Goal: Task Accomplishment & Management: Manage account settings

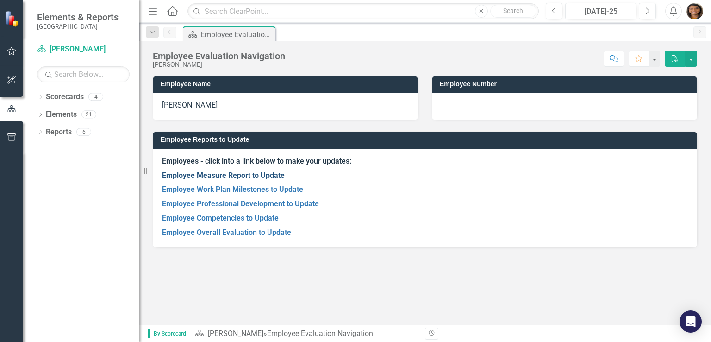
click at [261, 173] on link "Employee Measure Report to Update" at bounding box center [223, 175] width 123 height 9
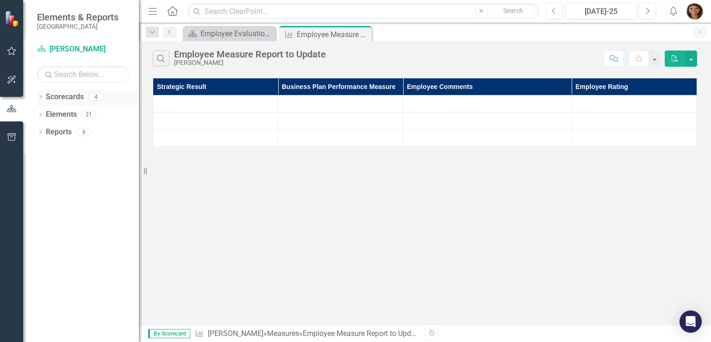
click at [39, 98] on icon "Dropdown" at bounding box center [40, 97] width 6 height 5
click at [48, 112] on icon "Dropdown" at bounding box center [45, 114] width 7 height 6
click at [53, 129] on icon "Dropdown" at bounding box center [54, 132] width 7 height 6
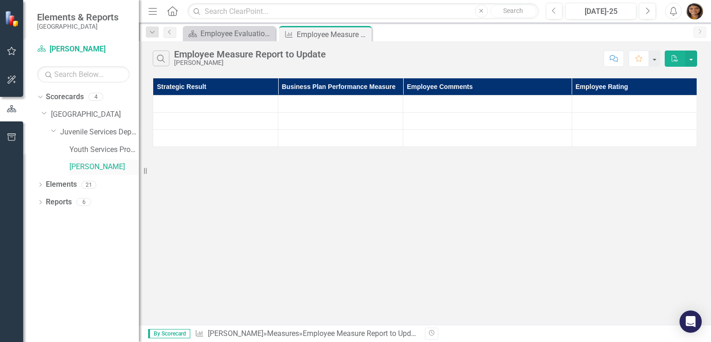
click at [75, 167] on link "[PERSON_NAME]" at bounding box center [103, 167] width 69 height 11
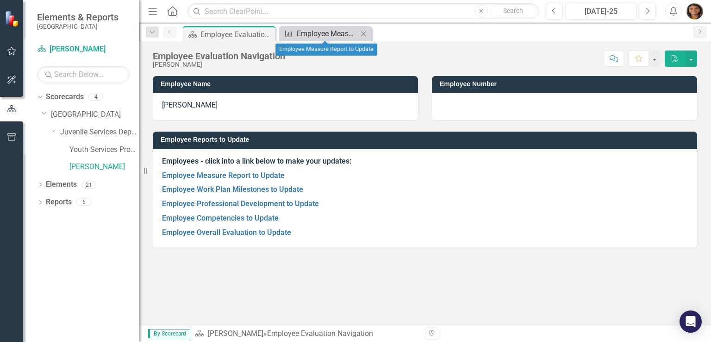
click at [327, 34] on div "Employee Measure Report to Update" at bounding box center [327, 34] width 61 height 12
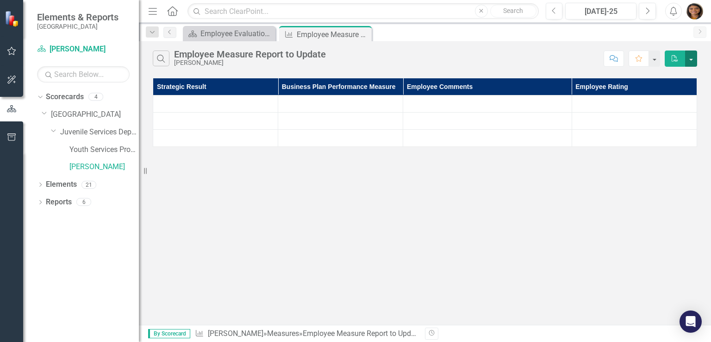
click at [691, 56] on button "button" at bounding box center [691, 58] width 12 height 16
click at [658, 59] on button "button" at bounding box center [654, 58] width 12 height 16
click at [246, 31] on div "Employee Evaluation Navigation" at bounding box center [230, 34] width 61 height 12
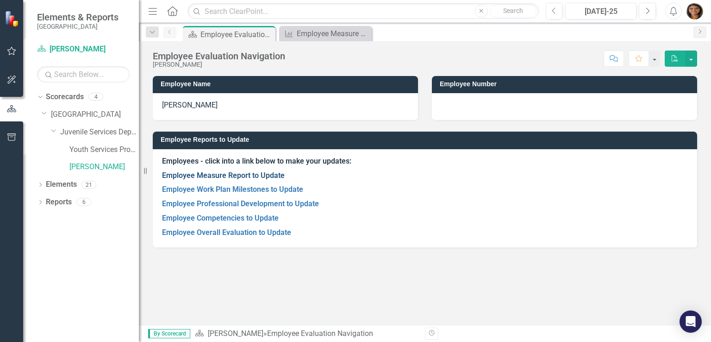
click at [224, 176] on link "Employee Measure Report to Update" at bounding box center [223, 175] width 123 height 9
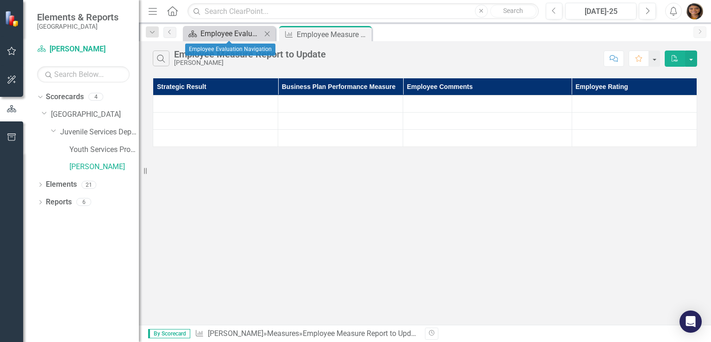
click at [239, 34] on div "Employee Evaluation Navigation" at bounding box center [230, 34] width 61 height 12
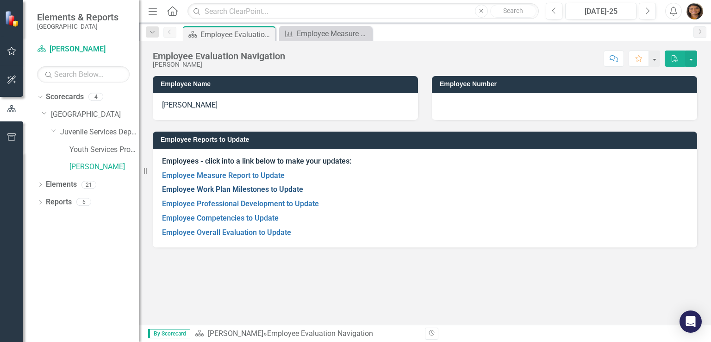
click at [218, 192] on link "Employee Work Plan Milestones to Update" at bounding box center [232, 189] width 141 height 9
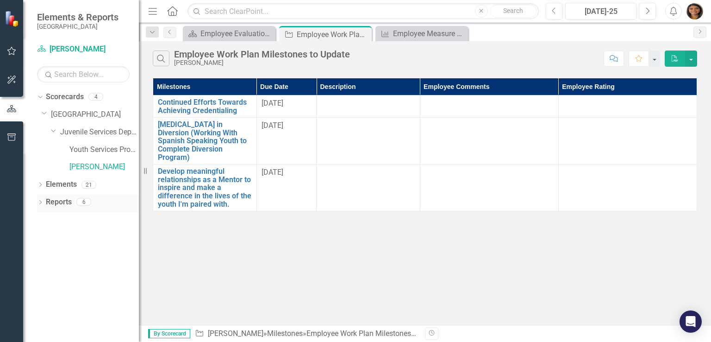
click at [40, 200] on icon "Dropdown" at bounding box center [40, 202] width 6 height 5
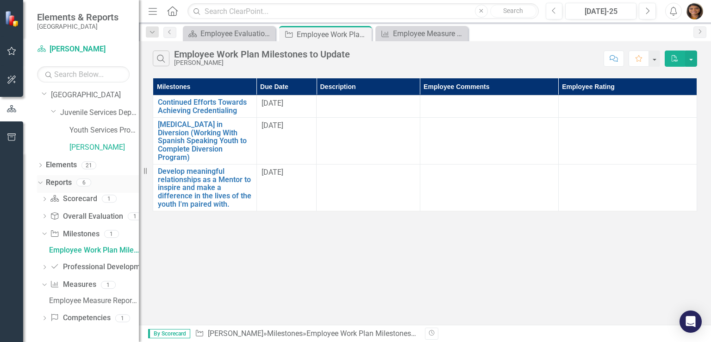
scroll to position [19, 0]
click at [80, 231] on link "Milestone Milestones" at bounding box center [74, 234] width 49 height 11
click at [44, 232] on icon "Dropdown" at bounding box center [43, 234] width 5 height 6
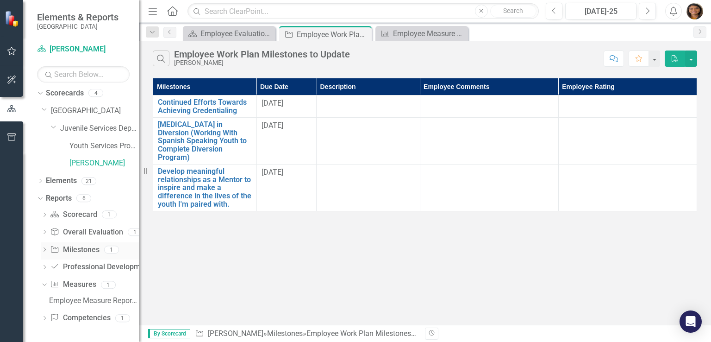
scroll to position [4, 0]
click at [46, 250] on icon "Dropdown" at bounding box center [44, 250] width 6 height 5
click at [70, 266] on div "Employee Work Plan Milestones to Update" at bounding box center [94, 266] width 90 height 8
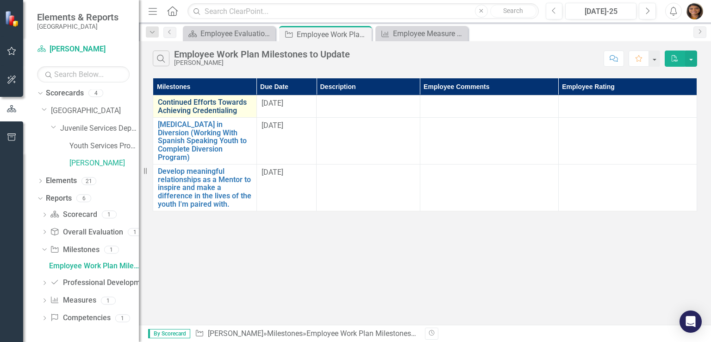
click at [216, 110] on link "Continued Efforts Towards Achieving Credentialing" at bounding box center [205, 106] width 94 height 16
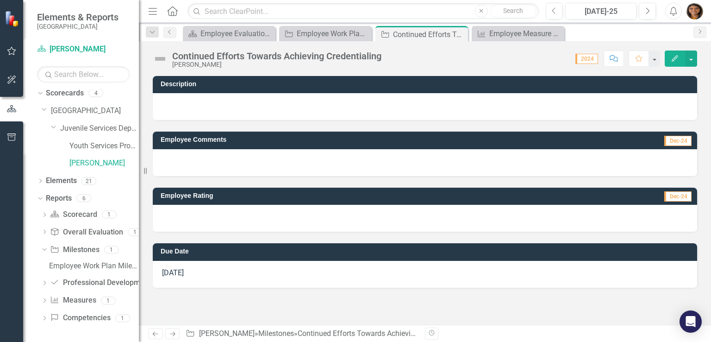
click at [672, 55] on icon "Edit" at bounding box center [675, 58] width 8 height 6
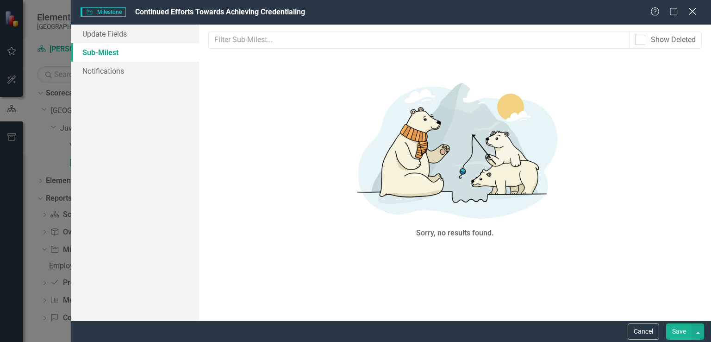
click at [693, 11] on icon at bounding box center [692, 11] width 7 height 7
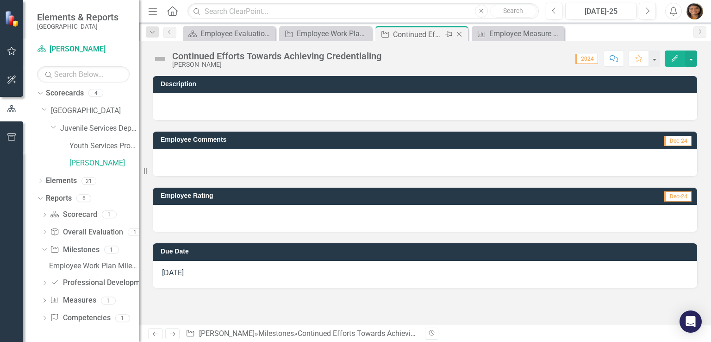
click at [459, 34] on icon "Close" at bounding box center [459, 34] width 9 height 7
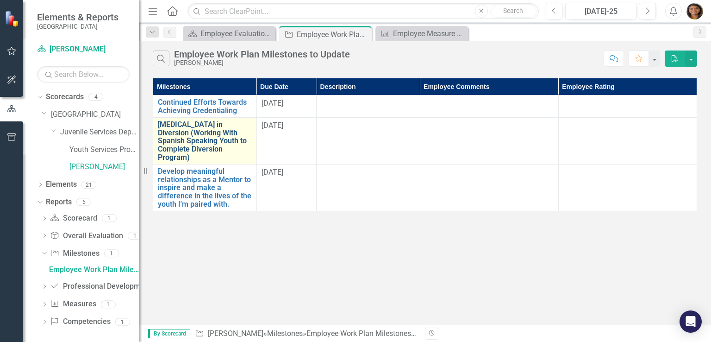
click at [159, 132] on link "[MEDICAL_DATA] in Diversion (Working With Spanish Speaking Youth to Complete Di…" at bounding box center [205, 140] width 94 height 41
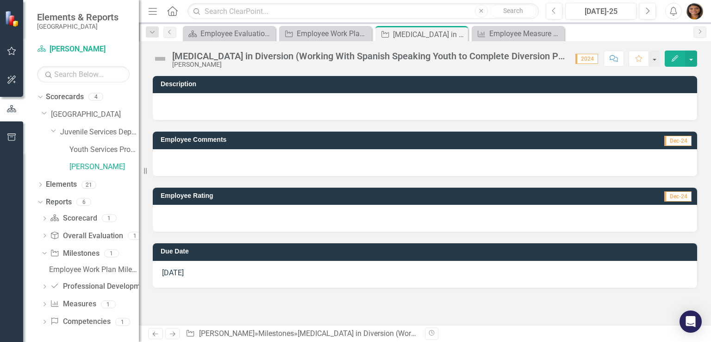
click at [673, 62] on button "Edit" at bounding box center [675, 58] width 20 height 16
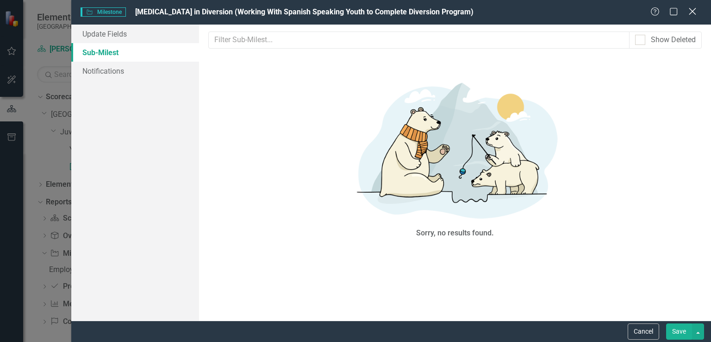
click at [695, 17] on div "Close" at bounding box center [693, 12] width 12 height 13
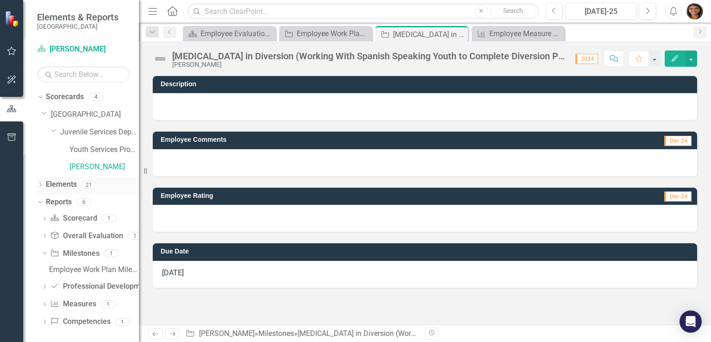
click at [42, 186] on icon "Dropdown" at bounding box center [40, 185] width 6 height 5
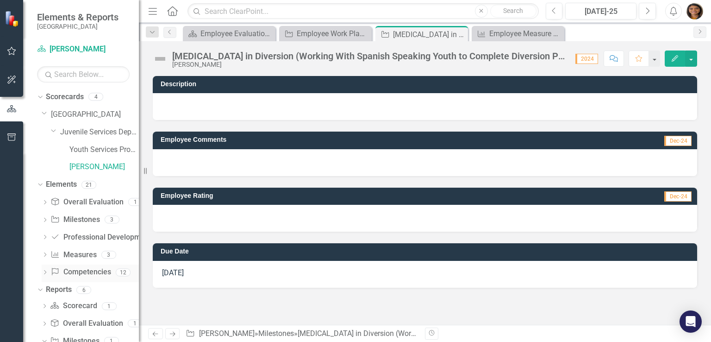
click at [45, 271] on icon "Dropdown" at bounding box center [45, 272] width 6 height 5
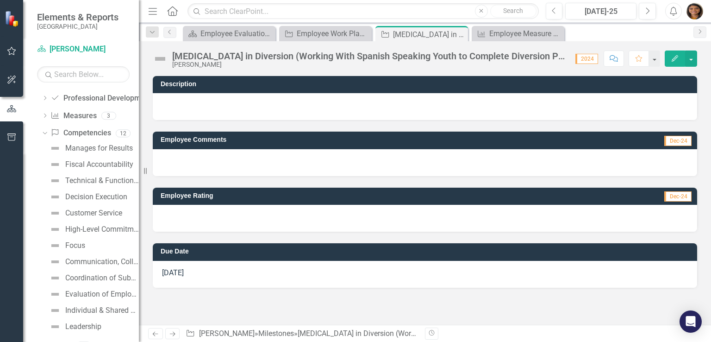
scroll to position [132, 0]
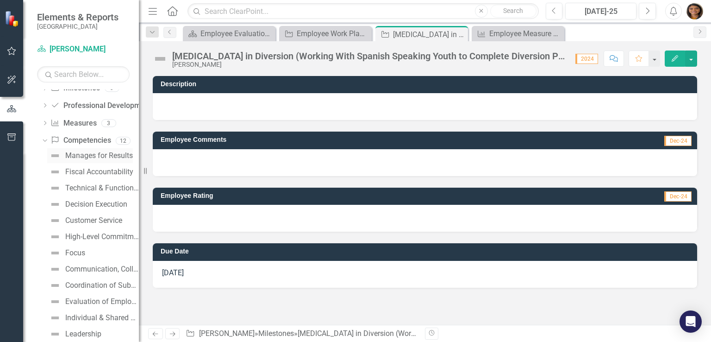
click at [91, 156] on div "Manages for Results" at bounding box center [99, 155] width 68 height 8
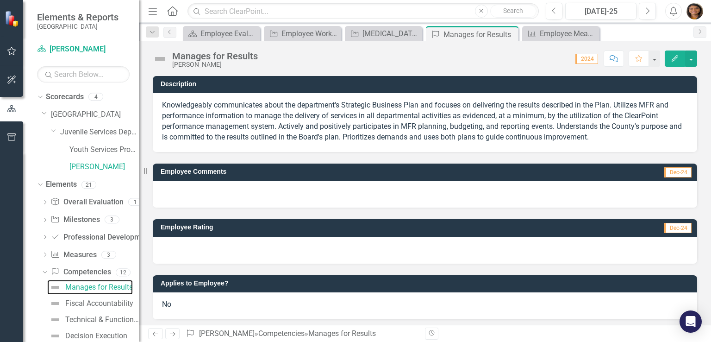
scroll to position [3, 0]
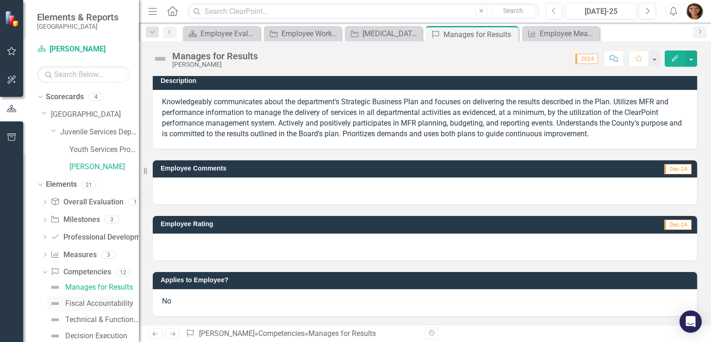
click at [67, 300] on div "Fiscal Accountability" at bounding box center [99, 303] width 68 height 8
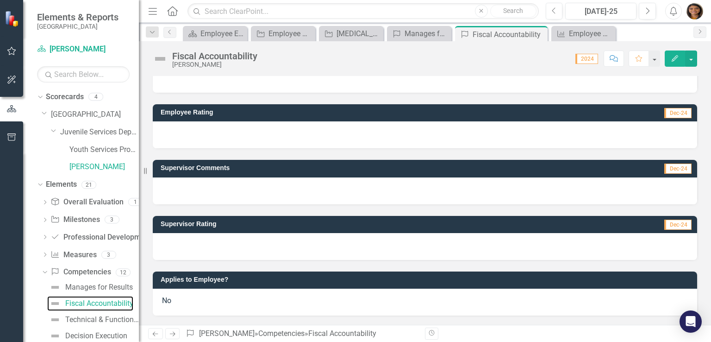
scroll to position [83, 0]
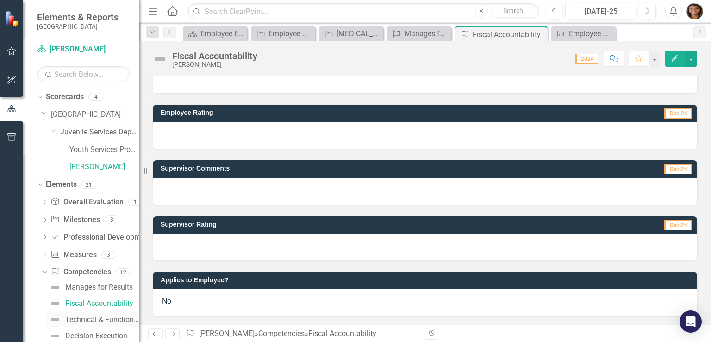
click at [66, 321] on div "Technical & Functional Expertise" at bounding box center [102, 319] width 74 height 8
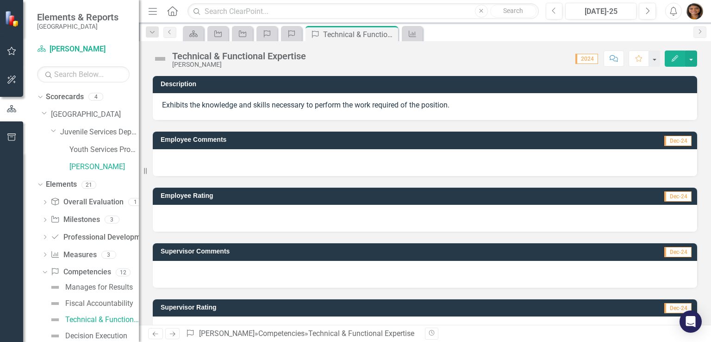
click at [677, 63] on button "Edit" at bounding box center [675, 58] width 20 height 16
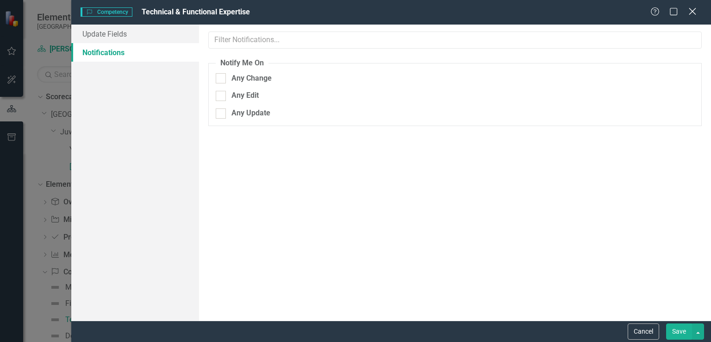
click at [695, 10] on icon at bounding box center [692, 11] width 7 height 7
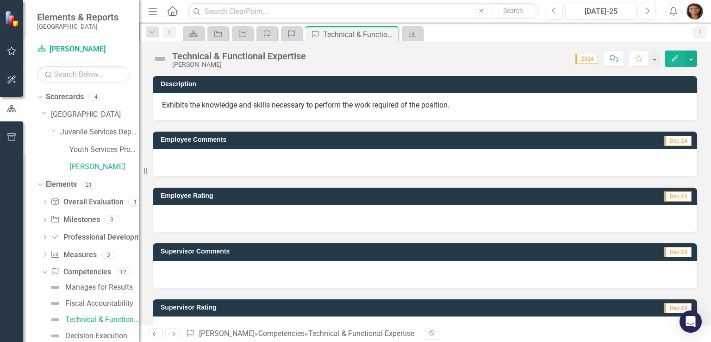
click at [176, 194] on h3 "Employee Rating" at bounding box center [334, 195] width 346 height 7
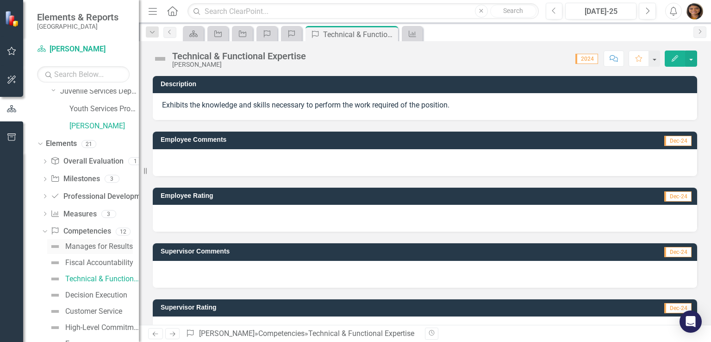
click at [57, 246] on img at bounding box center [55, 246] width 11 height 11
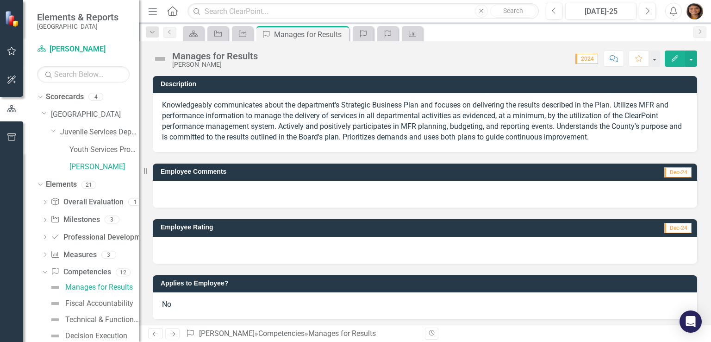
click at [674, 55] on icon "Edit" at bounding box center [675, 58] width 8 height 6
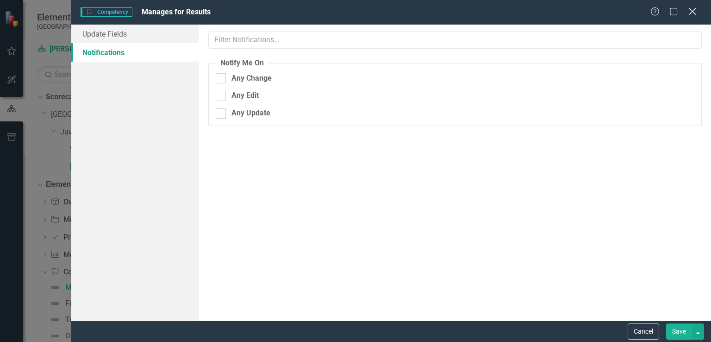
click at [694, 12] on icon "Close" at bounding box center [693, 11] width 12 height 9
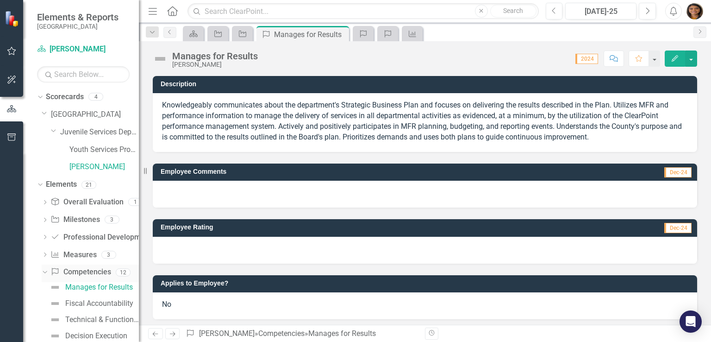
scroll to position [33, 0]
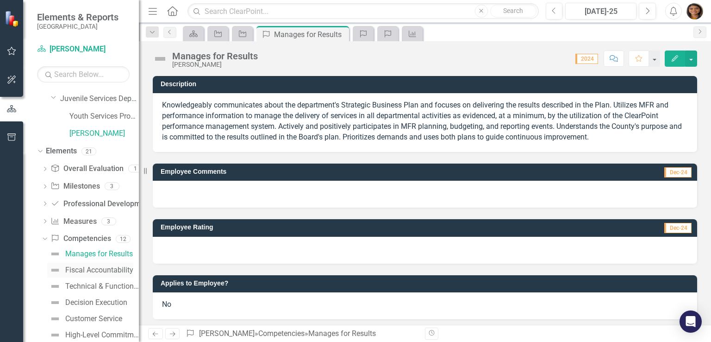
click at [90, 271] on div "Fiscal Accountability" at bounding box center [99, 270] width 68 height 8
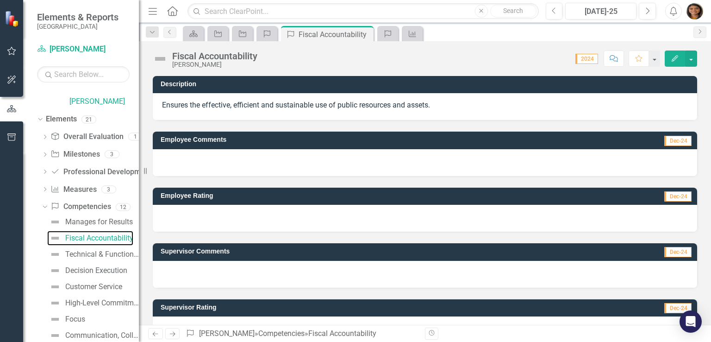
scroll to position [83, 0]
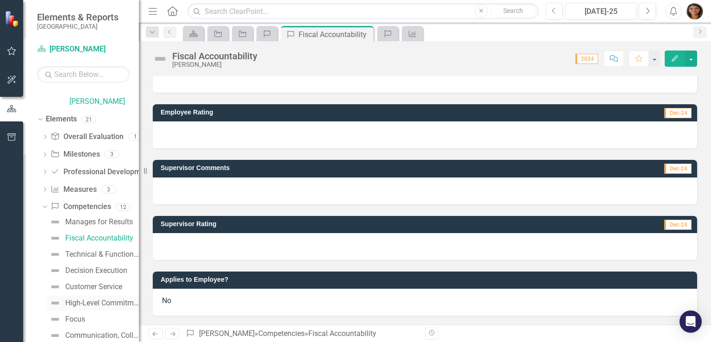
click at [86, 306] on div "High-Level Commitment to Organization" at bounding box center [102, 303] width 74 height 8
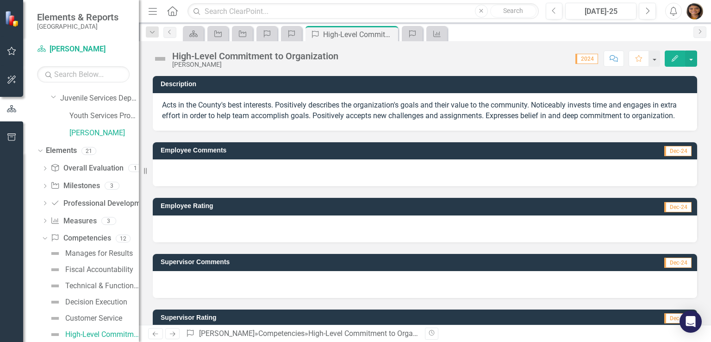
click at [678, 60] on icon "Edit" at bounding box center [675, 58] width 8 height 6
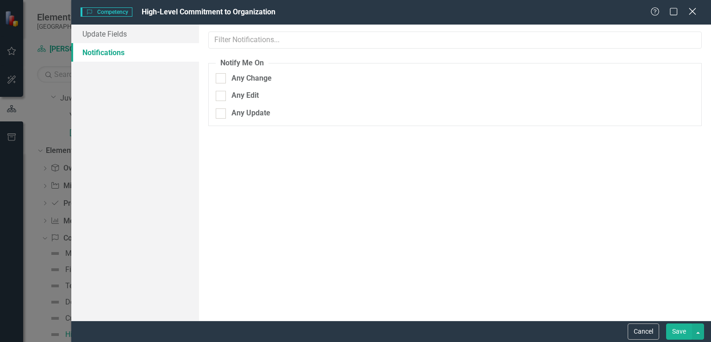
click at [695, 12] on icon "Close" at bounding box center [693, 11] width 12 height 9
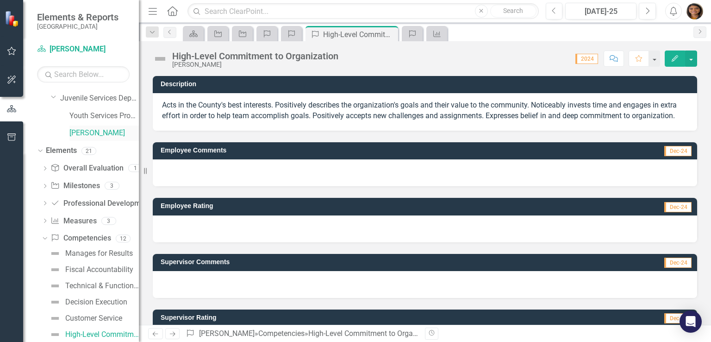
click at [90, 138] on div "[PERSON_NAME]" at bounding box center [103, 132] width 69 height 15
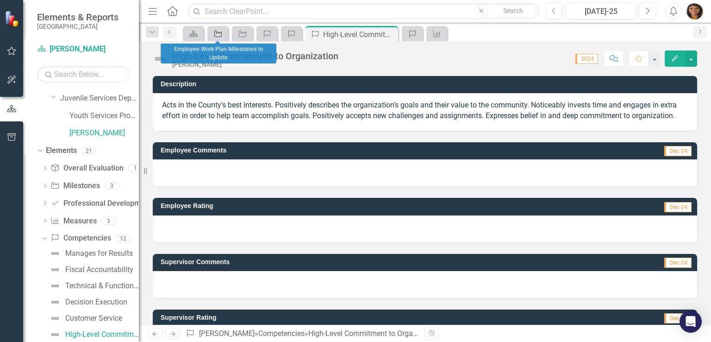
click at [219, 38] on div "Milestone" at bounding box center [216, 34] width 13 height 12
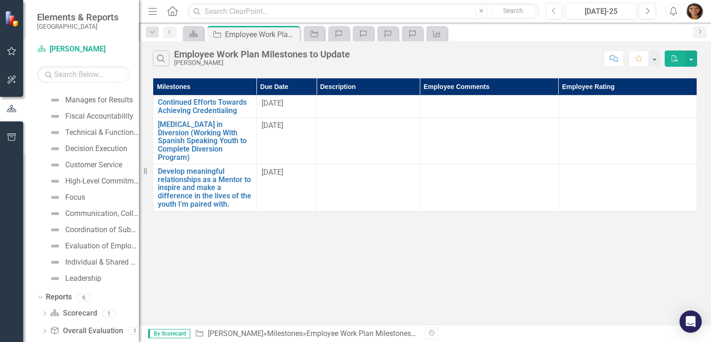
scroll to position [217, 0]
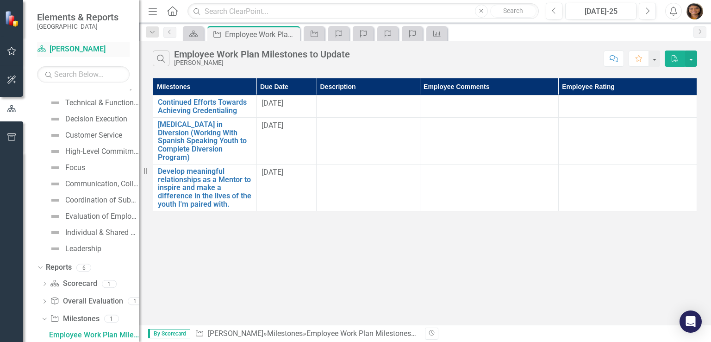
click at [78, 54] on link "Scorecard [PERSON_NAME]" at bounding box center [83, 49] width 93 height 11
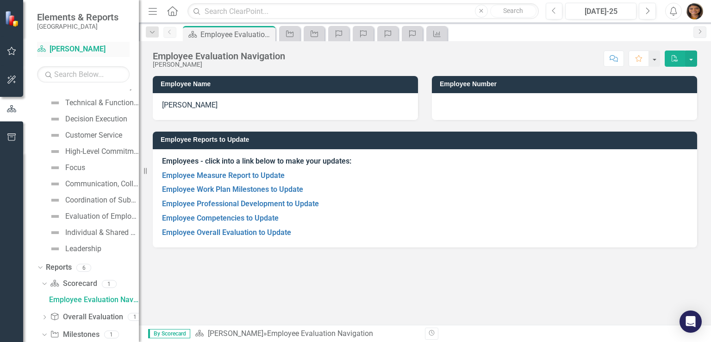
scroll to position [182, 0]
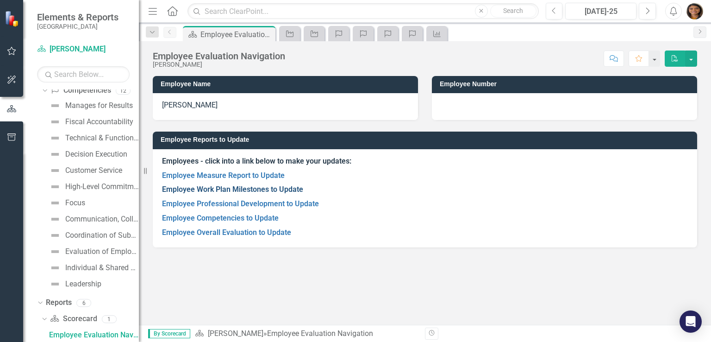
click at [222, 190] on link "Employee Work Plan Milestones to Update" at bounding box center [232, 189] width 141 height 9
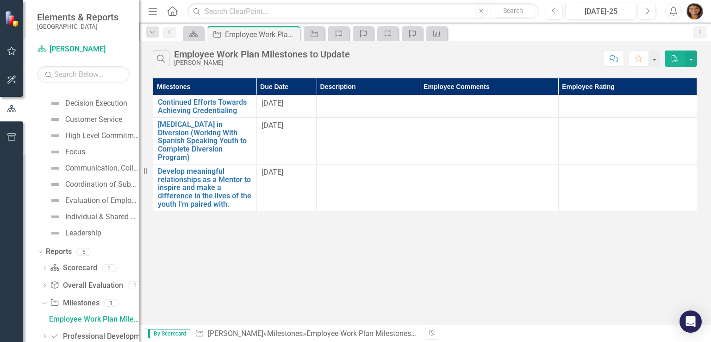
scroll to position [217, 0]
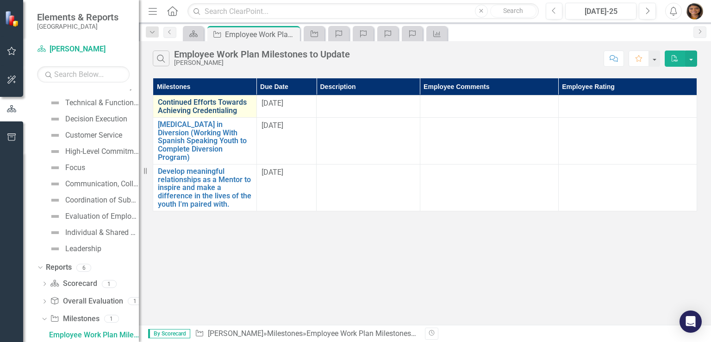
click at [219, 102] on link "Continued Efforts Towards Achieving Credentialing" at bounding box center [205, 106] width 94 height 16
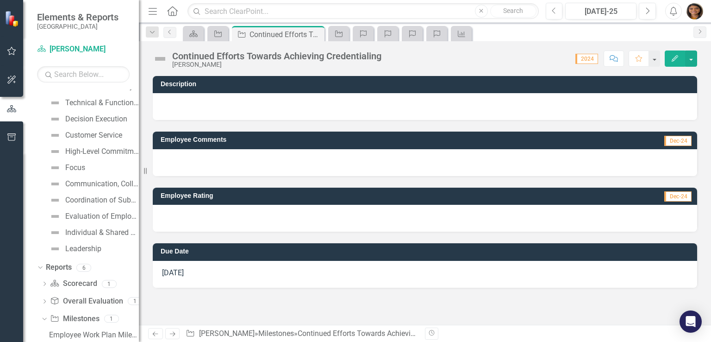
click at [208, 163] on div at bounding box center [425, 162] width 545 height 27
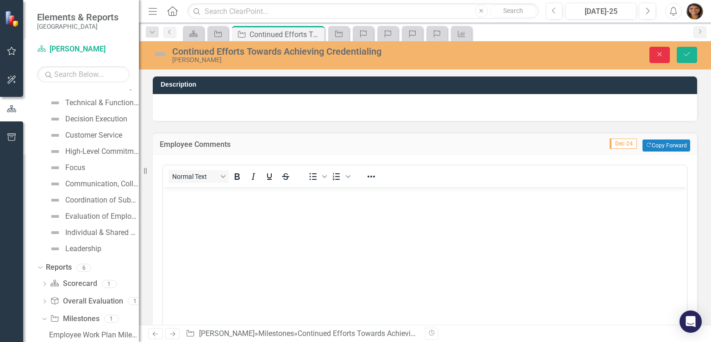
click at [664, 56] on icon "Close" at bounding box center [660, 54] width 8 height 6
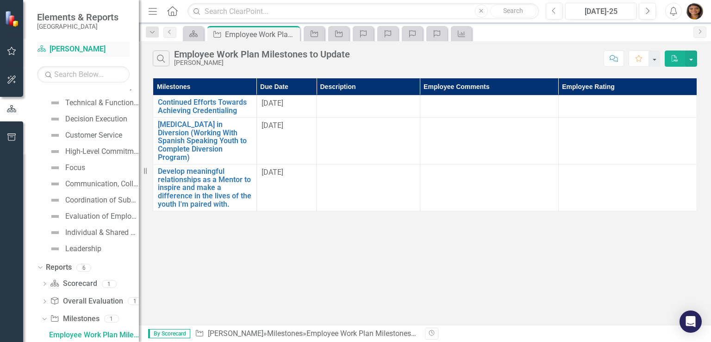
click at [81, 47] on link "Scorecard [PERSON_NAME]" at bounding box center [83, 49] width 93 height 11
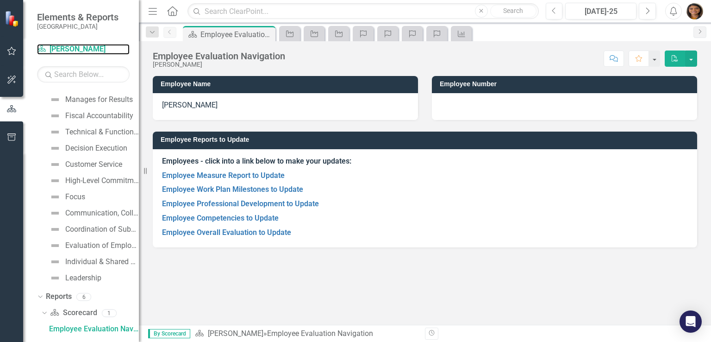
scroll to position [182, 0]
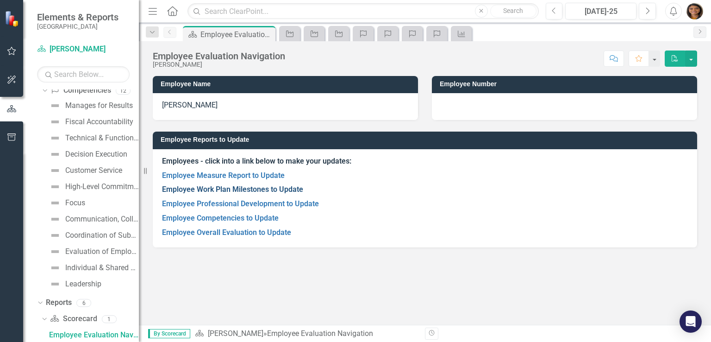
click at [216, 192] on link "Employee Work Plan Milestones to Update" at bounding box center [232, 189] width 141 height 9
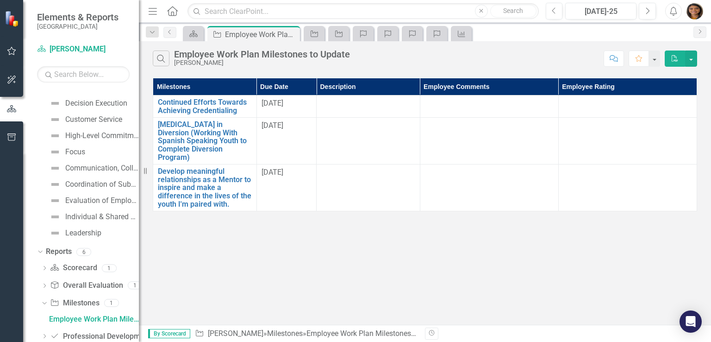
scroll to position [217, 0]
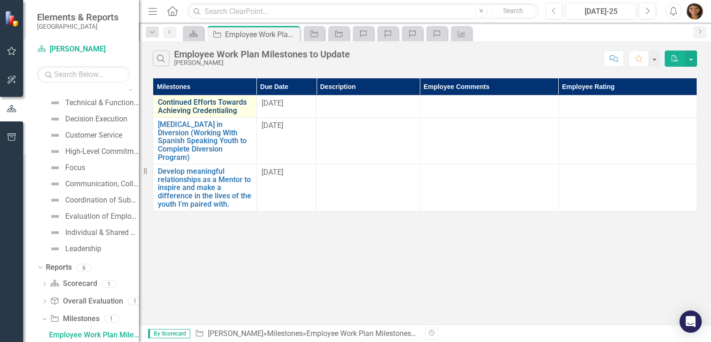
click at [210, 109] on link "Continued Efforts Towards Achieving Credentialing" at bounding box center [205, 106] width 94 height 16
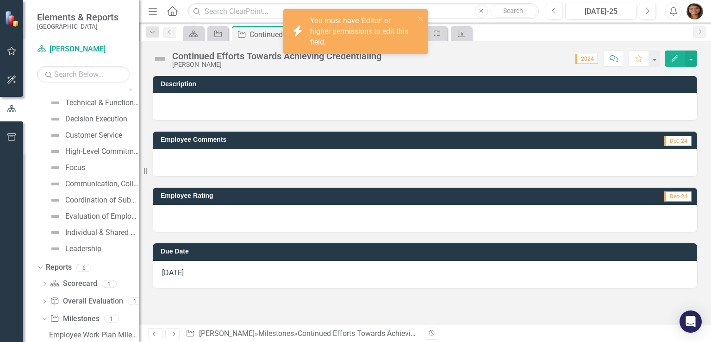
click at [192, 159] on div at bounding box center [425, 162] width 545 height 27
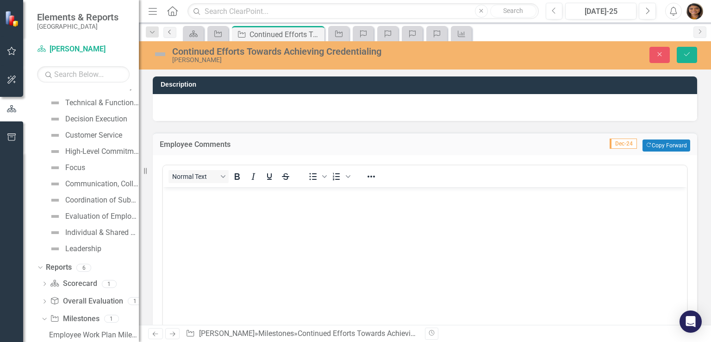
click at [165, 34] on link "Previous" at bounding box center [169, 32] width 13 height 11
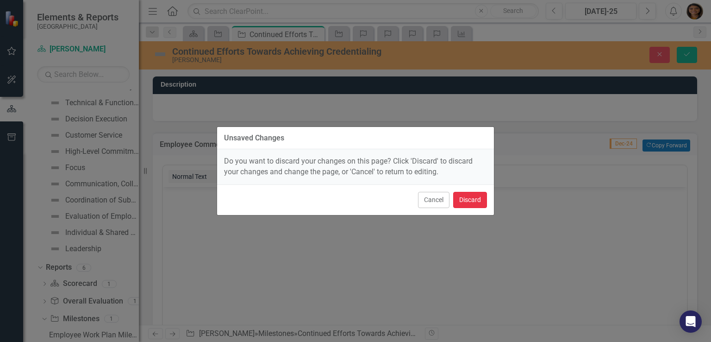
click at [472, 198] on button "Discard" at bounding box center [470, 200] width 34 height 16
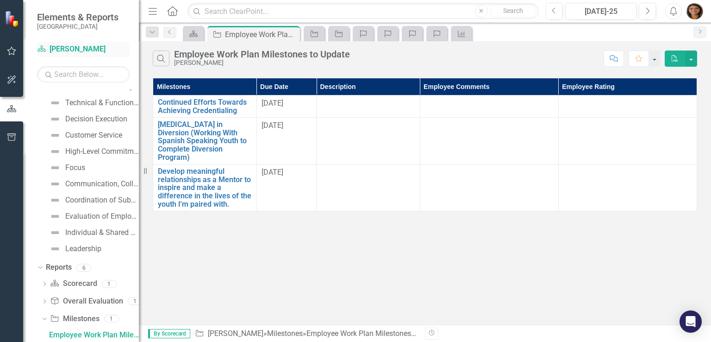
click at [83, 50] on link "Scorecard [PERSON_NAME]" at bounding box center [83, 49] width 93 height 11
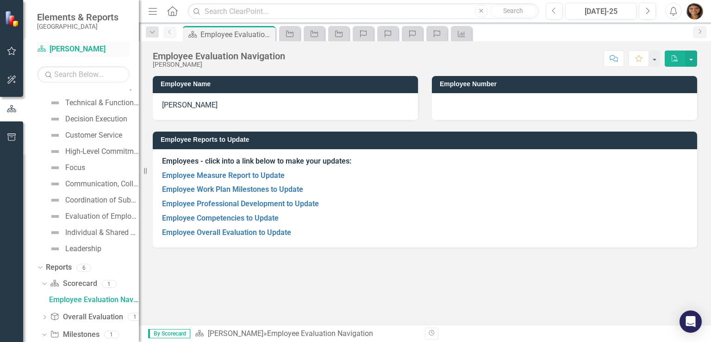
scroll to position [182, 0]
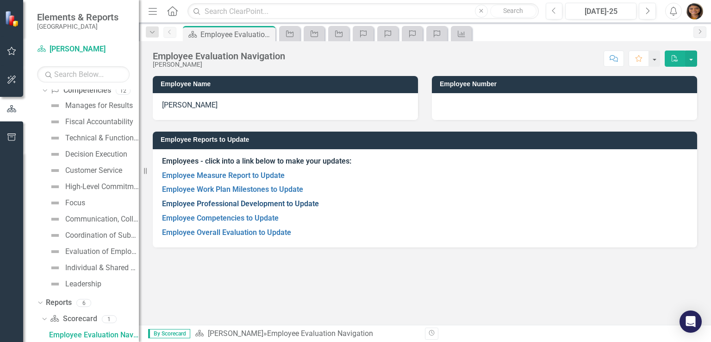
click at [261, 200] on link "Employee Professional Development to Update" at bounding box center [240, 203] width 157 height 9
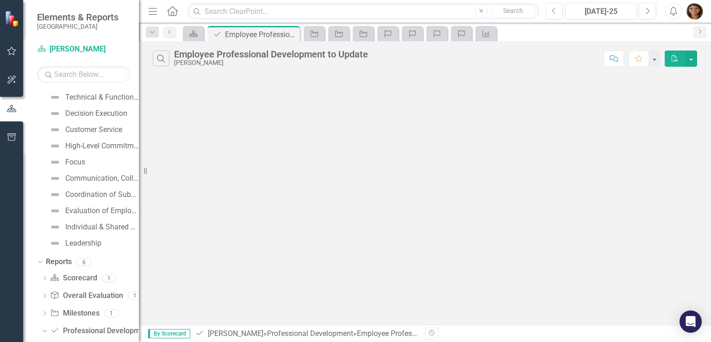
scroll to position [234, 0]
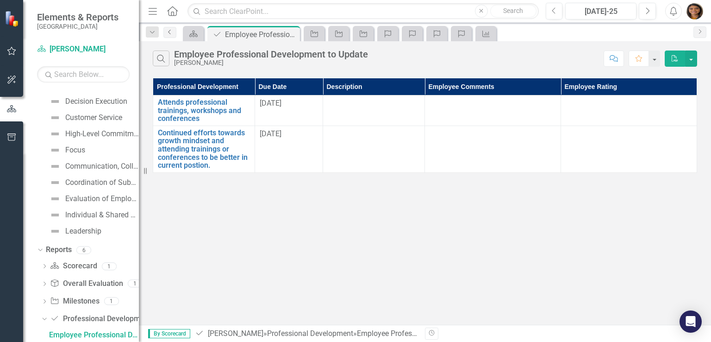
click at [173, 31] on icon "Previous" at bounding box center [169, 32] width 7 height 6
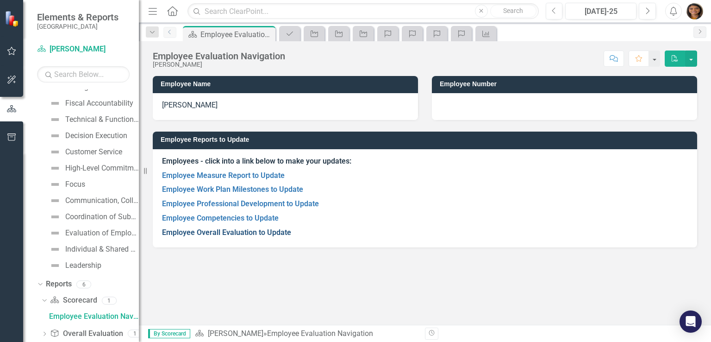
scroll to position [182, 0]
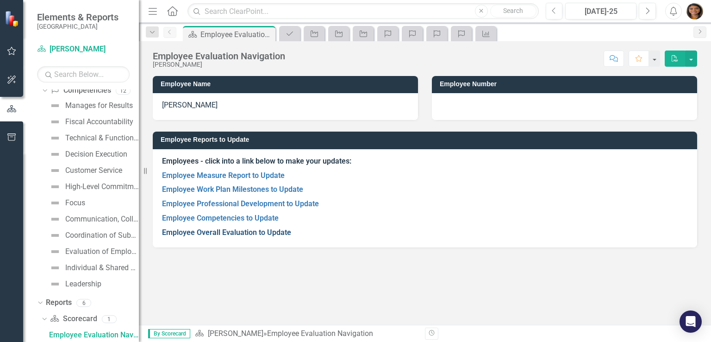
click at [214, 232] on link "Employee Overall Evaluation to Update" at bounding box center [226, 232] width 129 height 9
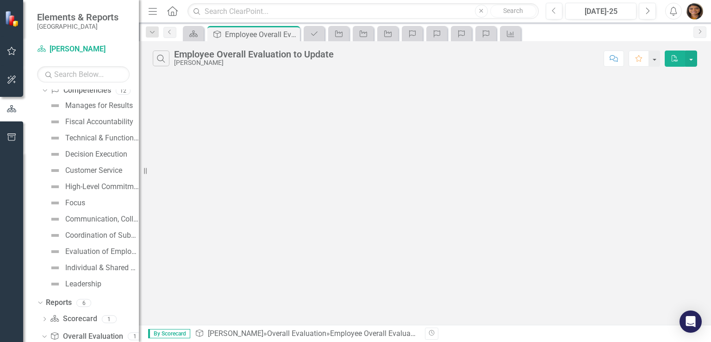
scroll to position [200, 0]
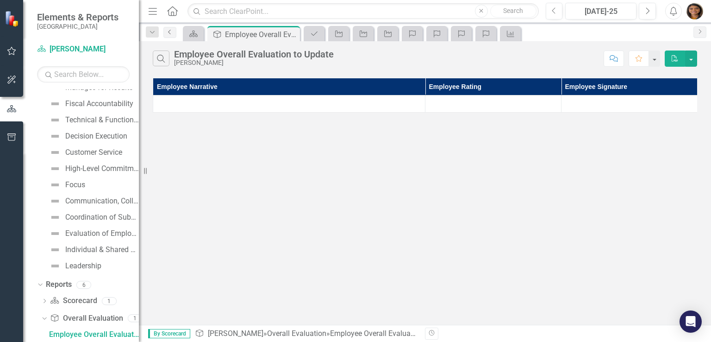
click at [170, 30] on icon "Previous" at bounding box center [169, 32] width 7 height 6
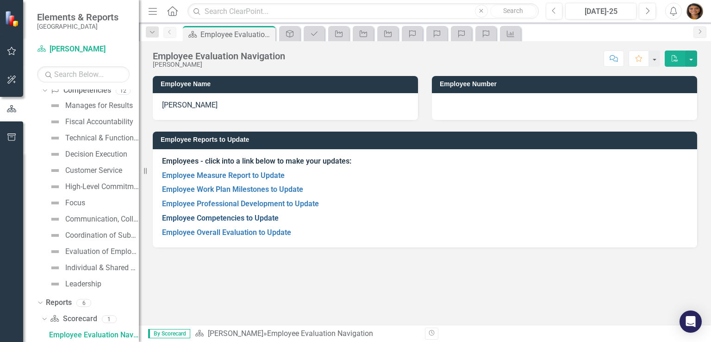
click at [240, 219] on link "Employee Competencies to Update" at bounding box center [220, 217] width 117 height 9
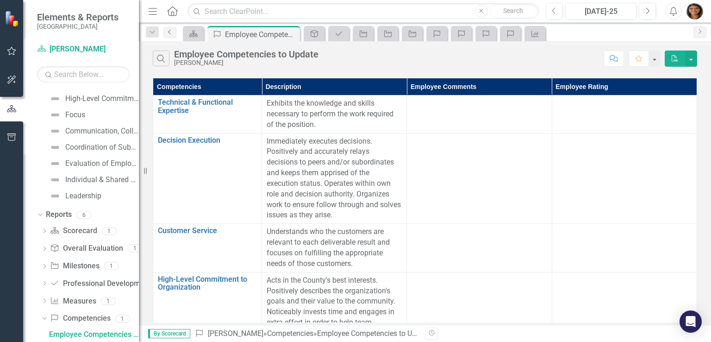
click at [169, 31] on icon "Previous" at bounding box center [169, 32] width 7 height 6
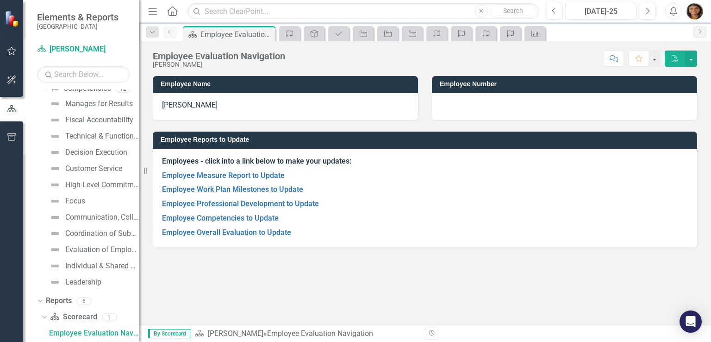
scroll to position [182, 0]
click at [231, 185] on link "Employee Work Plan Milestones to Update" at bounding box center [232, 189] width 141 height 9
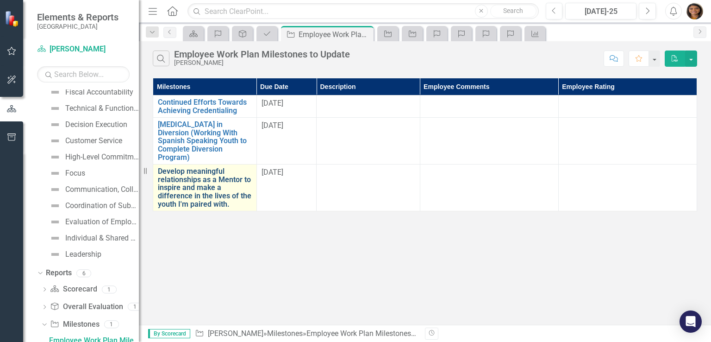
scroll to position [217, 0]
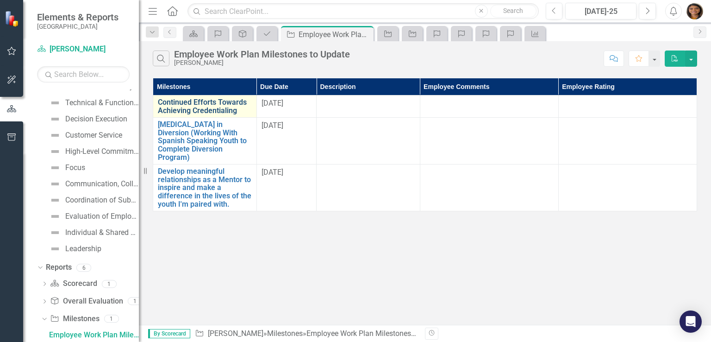
click at [211, 108] on link "Continued Efforts Towards Achieving Credentialing" at bounding box center [205, 106] width 94 height 16
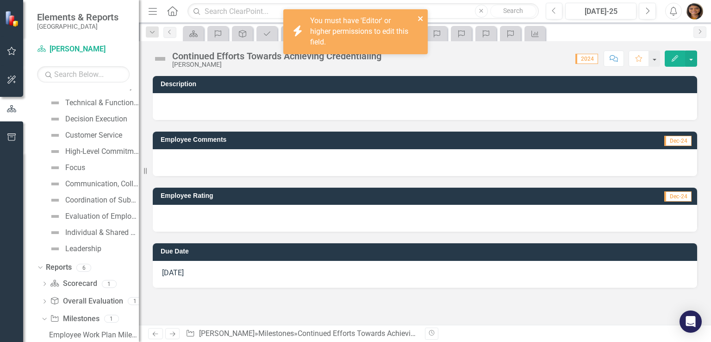
click at [419, 20] on icon "close" at bounding box center [420, 18] width 5 height 5
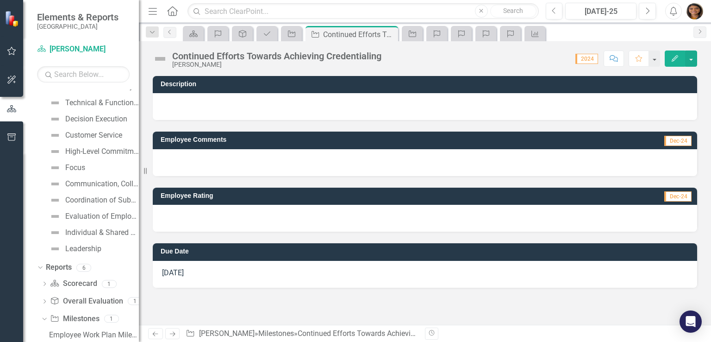
click at [223, 108] on div at bounding box center [425, 106] width 545 height 27
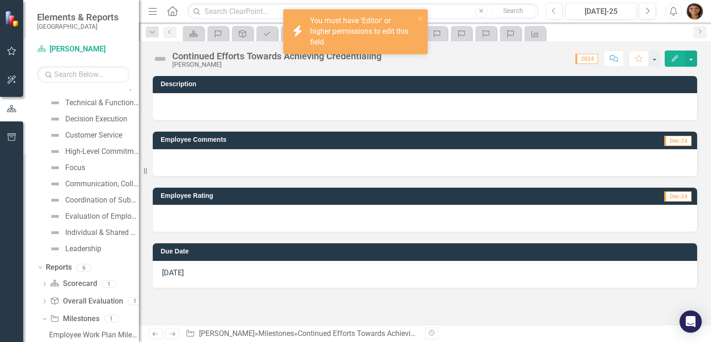
click at [213, 163] on div at bounding box center [425, 162] width 545 height 27
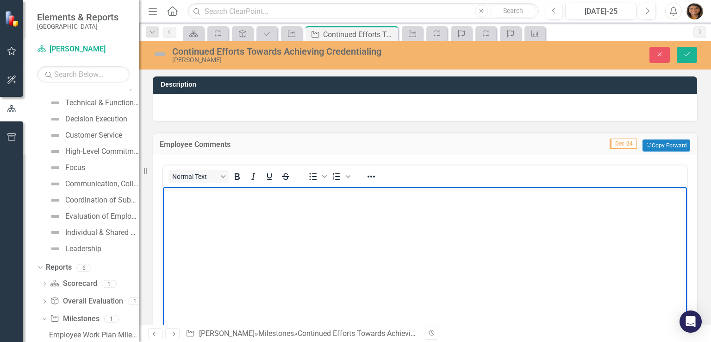
click at [218, 209] on body "Rich Text Area. Press ALT-0 for help." at bounding box center [425, 256] width 524 height 139
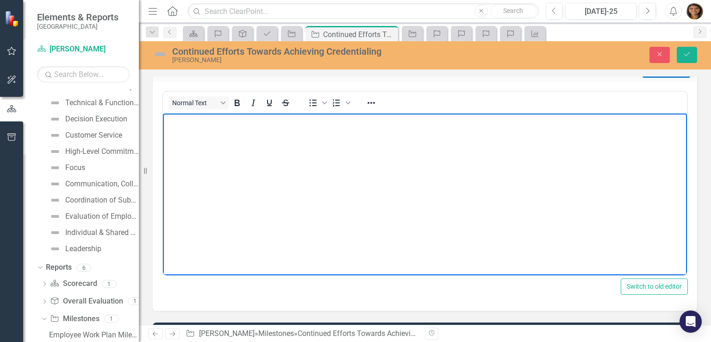
scroll to position [61, 0]
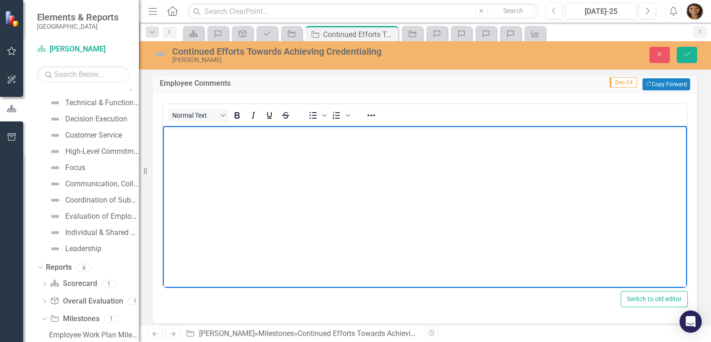
click at [312, 158] on body "Rich Text Area. Press ALT-0 for help." at bounding box center [425, 194] width 524 height 139
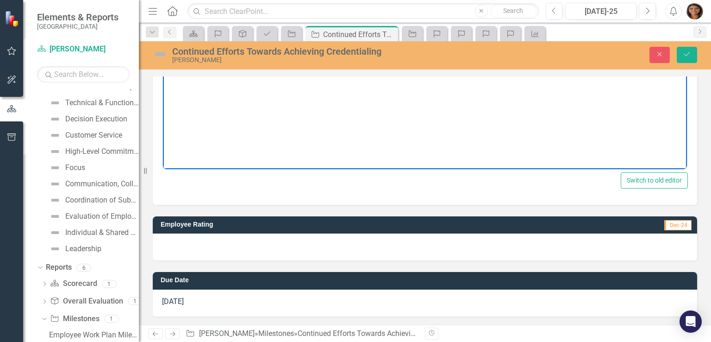
scroll to position [179, 0]
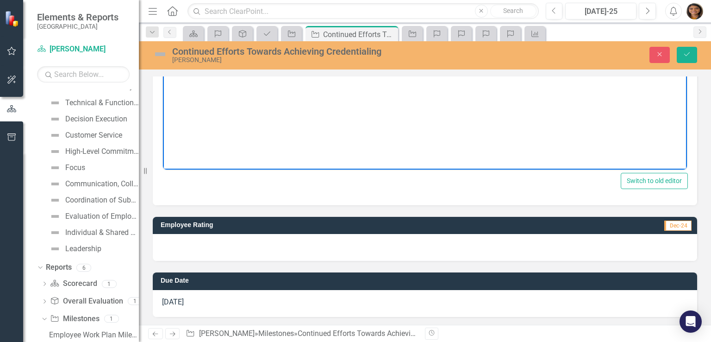
click at [604, 256] on div at bounding box center [425, 247] width 545 height 27
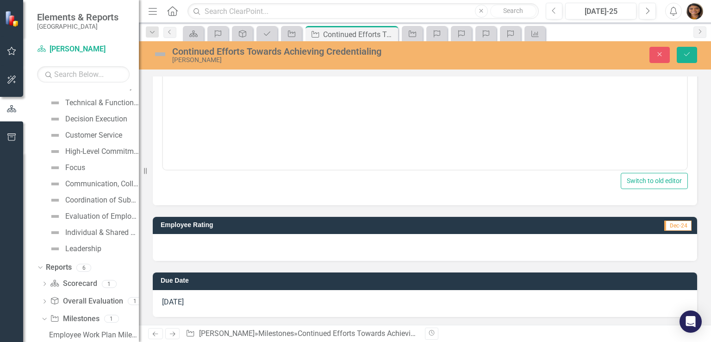
click at [604, 256] on div at bounding box center [425, 247] width 545 height 27
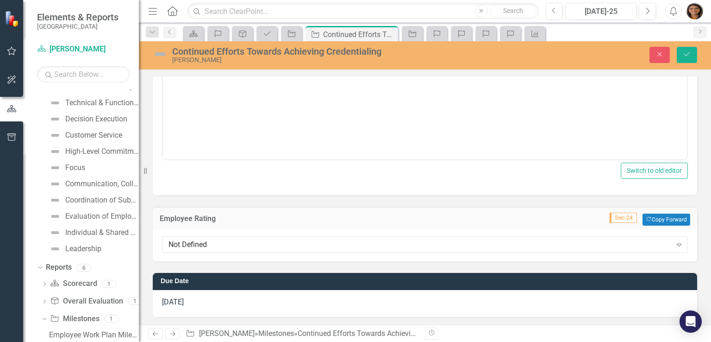
scroll to position [188, 0]
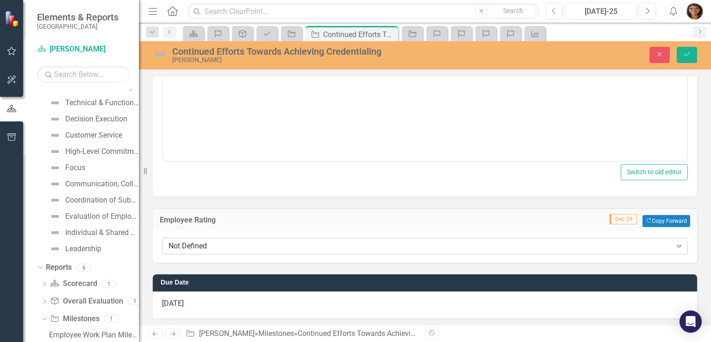
click at [466, 247] on div "Not Defined" at bounding box center [420, 246] width 503 height 11
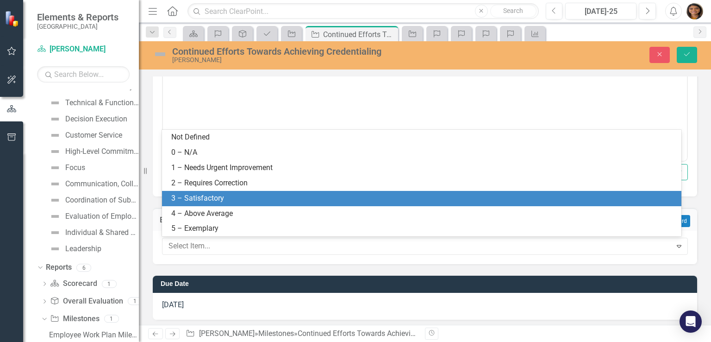
click at [279, 204] on div "3 – Satisfactory" at bounding box center [422, 198] width 520 height 15
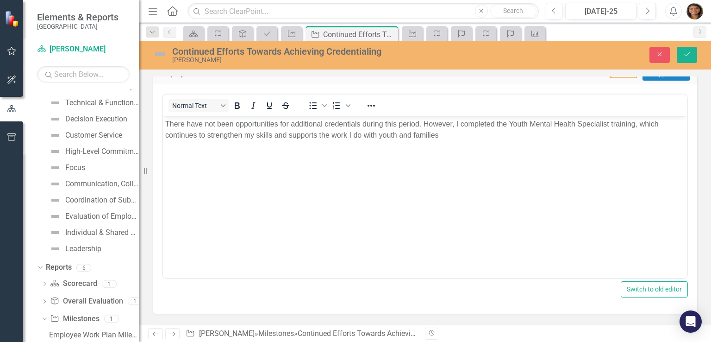
scroll to position [0, 0]
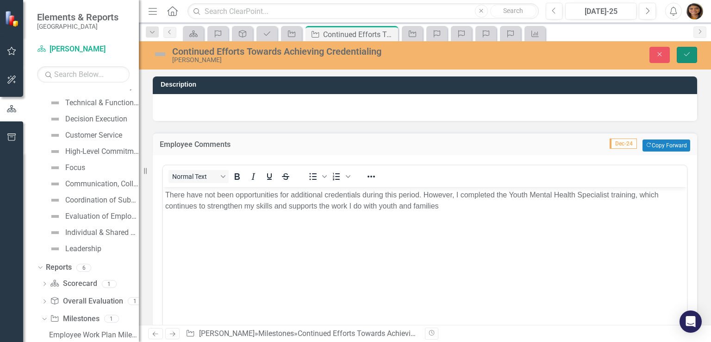
click at [689, 56] on icon "Save" at bounding box center [687, 54] width 8 height 6
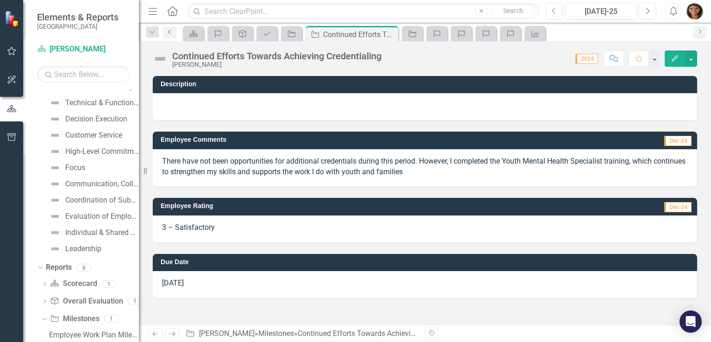
click at [171, 31] on icon "Previous" at bounding box center [169, 32] width 7 height 6
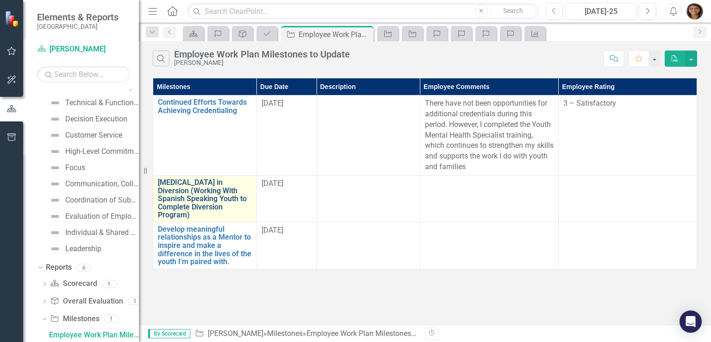
click at [206, 182] on link "[MEDICAL_DATA] in Diversion (Working With Spanish Speaking Youth to Complete Di…" at bounding box center [205, 198] width 94 height 41
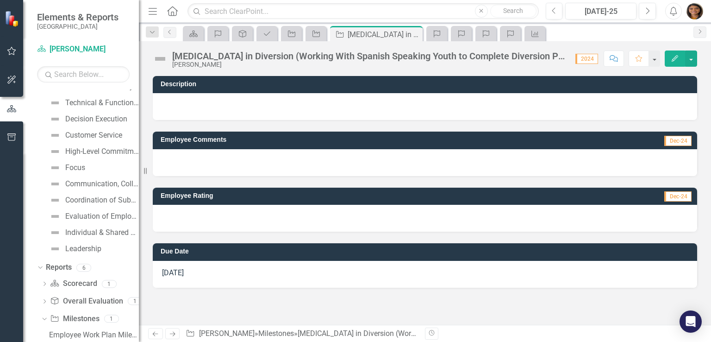
click at [160, 61] on img at bounding box center [160, 58] width 15 height 15
click at [174, 35] on link "Previous" at bounding box center [169, 32] width 13 height 11
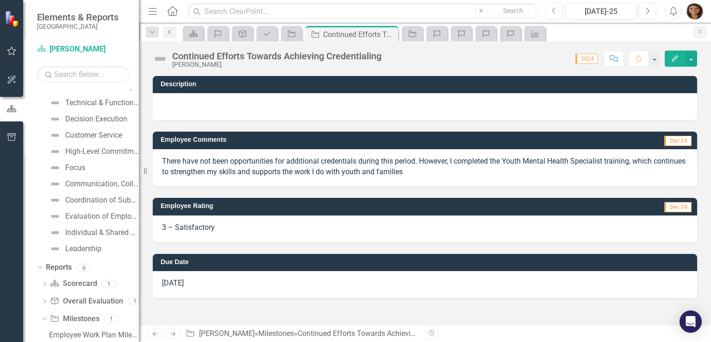
click at [170, 30] on icon "Previous" at bounding box center [169, 32] width 7 height 6
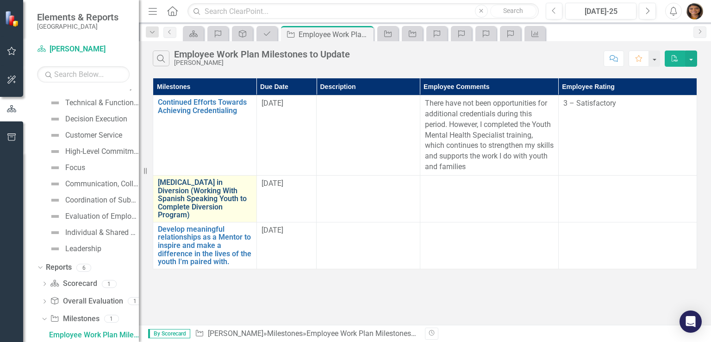
click at [210, 199] on link "[MEDICAL_DATA] in Diversion (Working With Spanish Speaking Youth to Complete Di…" at bounding box center [205, 198] width 94 height 41
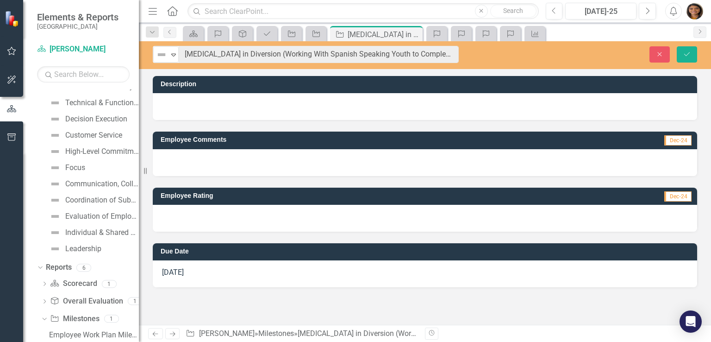
drag, startPoint x: 172, startPoint y: 56, endPoint x: 391, endPoint y: 67, distance: 219.3
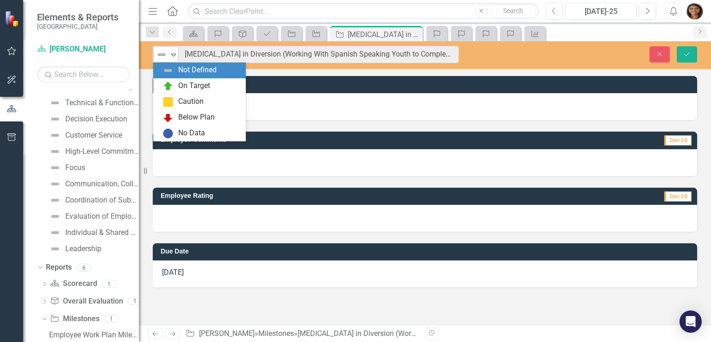
click at [173, 56] on icon at bounding box center [173, 55] width 5 height 3
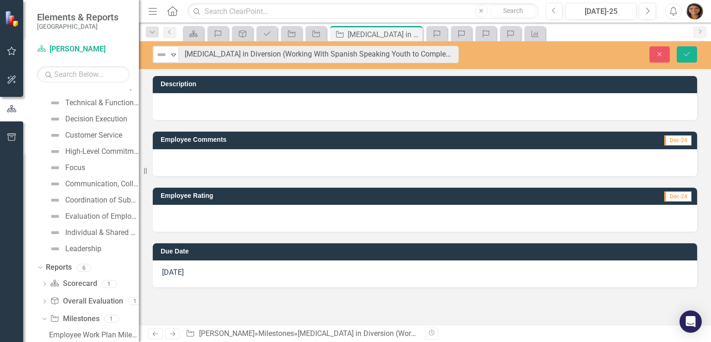
click at [376, 117] on div at bounding box center [425, 106] width 545 height 27
click at [181, 102] on div at bounding box center [425, 106] width 545 height 27
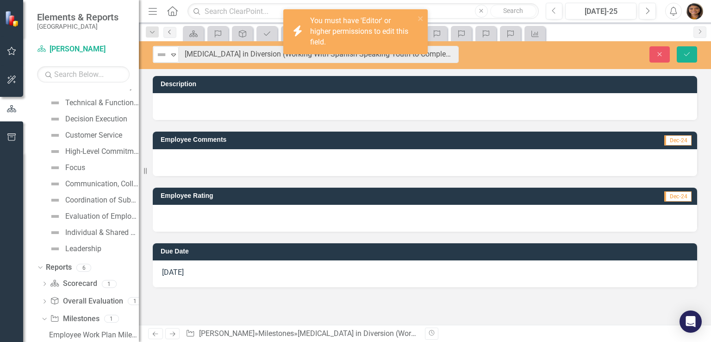
click at [172, 31] on icon "Previous" at bounding box center [169, 32] width 7 height 6
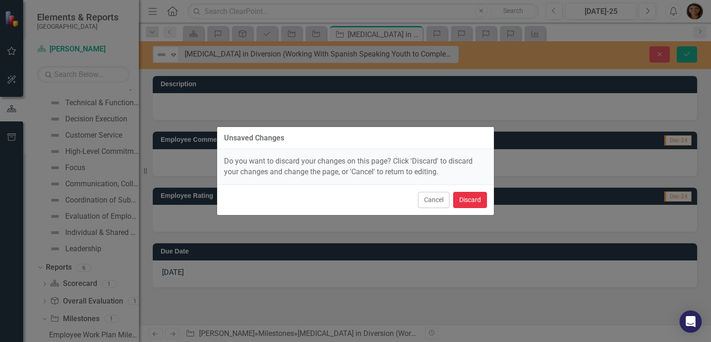
click at [476, 204] on button "Discard" at bounding box center [470, 200] width 34 height 16
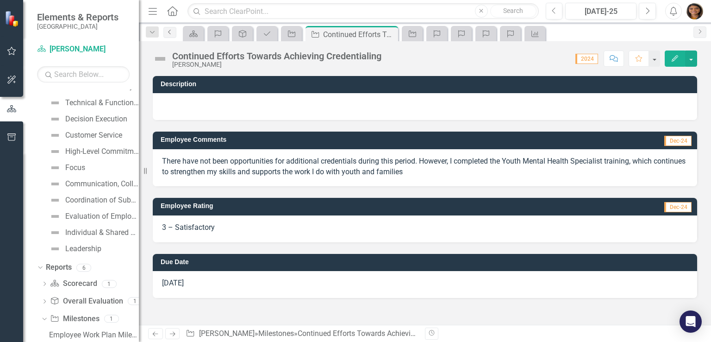
click at [171, 32] on icon "Previous" at bounding box center [169, 32] width 7 height 6
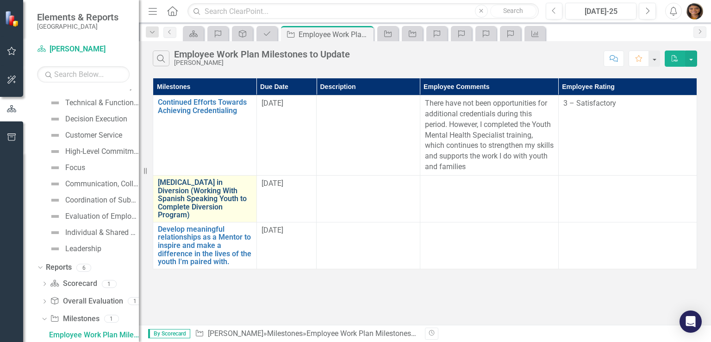
click at [206, 197] on link "[MEDICAL_DATA] in Diversion (Working With Spanish Speaking Youth to Complete Di…" at bounding box center [205, 198] width 94 height 41
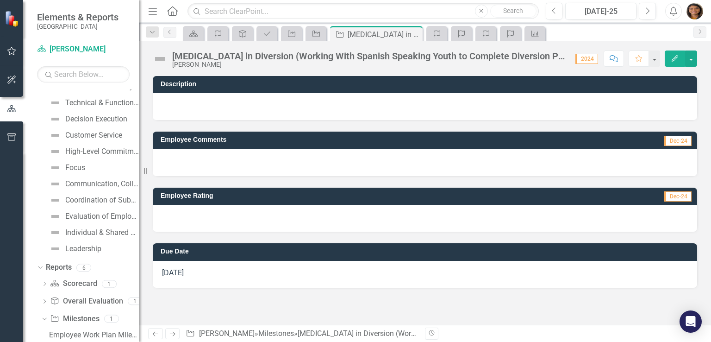
click at [199, 155] on div at bounding box center [425, 162] width 545 height 27
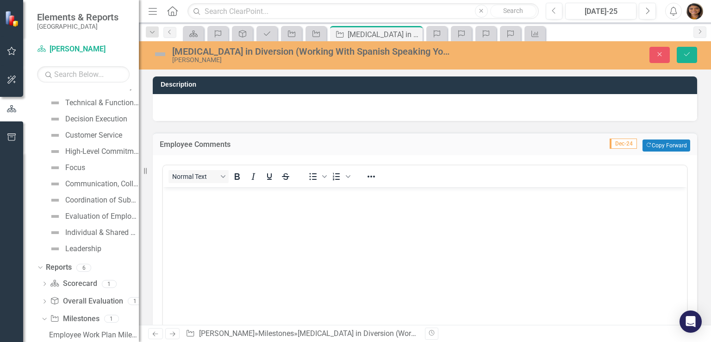
click at [201, 225] on body "Rich Text Area. Press ALT-0 for help." at bounding box center [425, 256] width 524 height 139
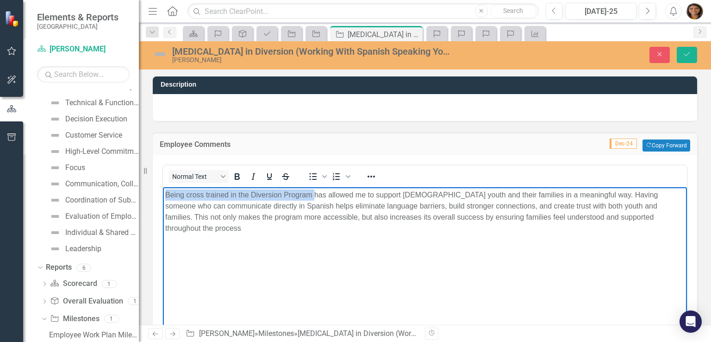
drag, startPoint x: 313, startPoint y: 195, endPoint x: 162, endPoint y: 185, distance: 151.8
click at [163, 187] on html "Being cross trained in the Diversion Program has allowed me to support [DEMOGRA…" at bounding box center [425, 256] width 524 height 139
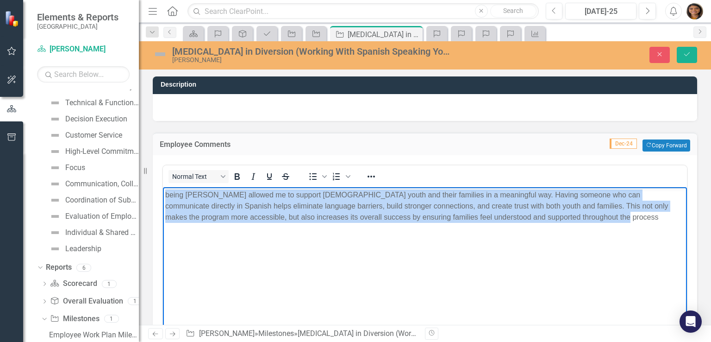
drag, startPoint x: 586, startPoint y: 224, endPoint x: 172, endPoint y: 191, distance: 415.3
click at [166, 188] on body "being [PERSON_NAME] allowed me to support [DEMOGRAPHIC_DATA] youth and their fa…" at bounding box center [425, 256] width 524 height 139
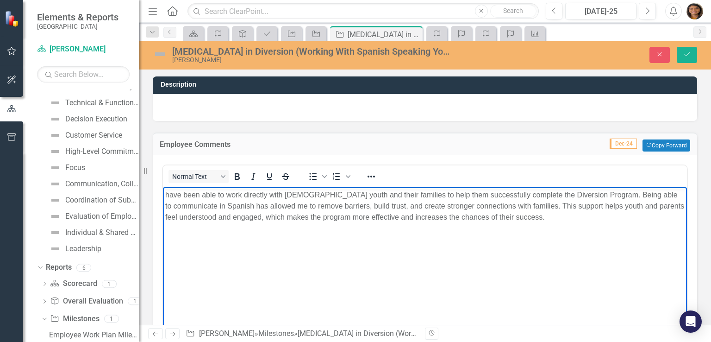
click at [168, 192] on p "have been able to work directly with [DEMOGRAPHIC_DATA] youth and their familie…" at bounding box center [425, 205] width 520 height 33
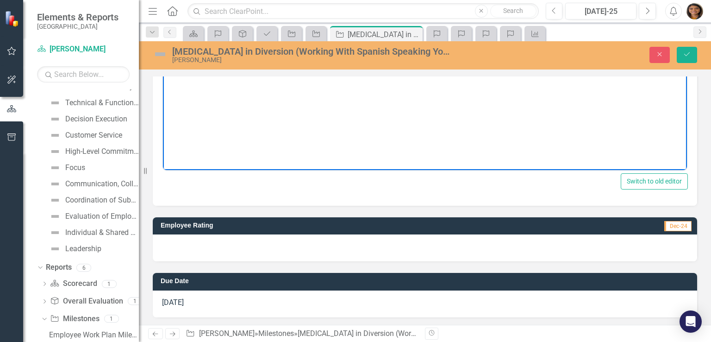
scroll to position [180, 0]
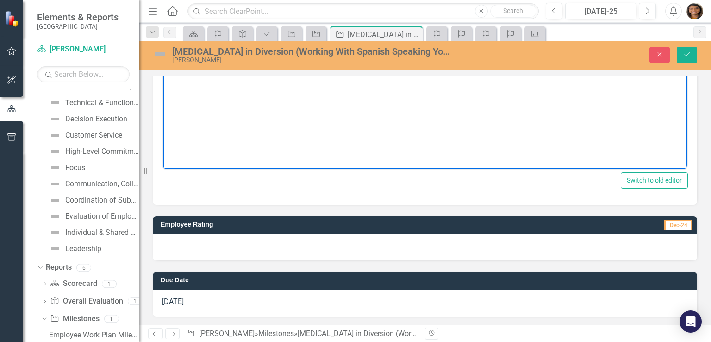
click at [369, 243] on div at bounding box center [425, 246] width 545 height 27
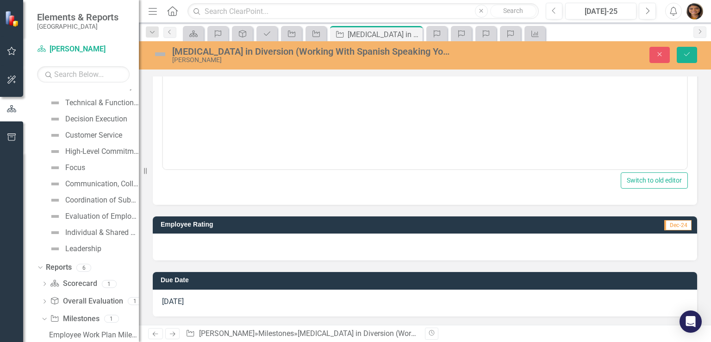
click at [369, 243] on div at bounding box center [425, 246] width 545 height 27
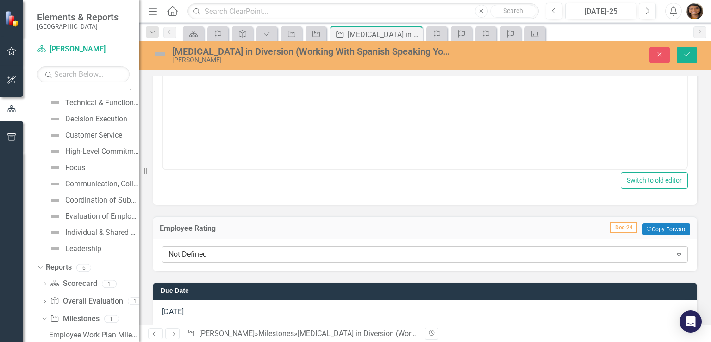
click at [358, 252] on div "Not Defined" at bounding box center [420, 254] width 503 height 11
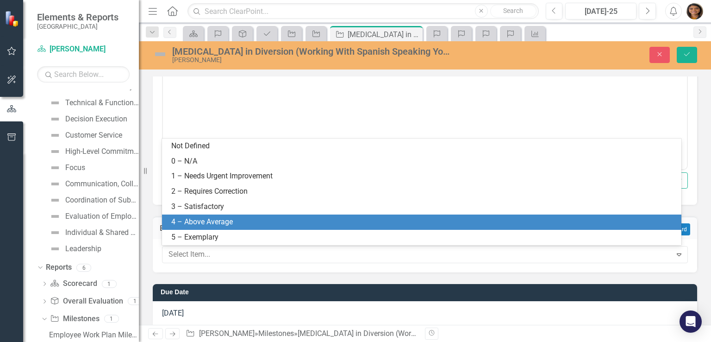
click at [275, 225] on div "4 – Above Average" at bounding box center [423, 222] width 505 height 11
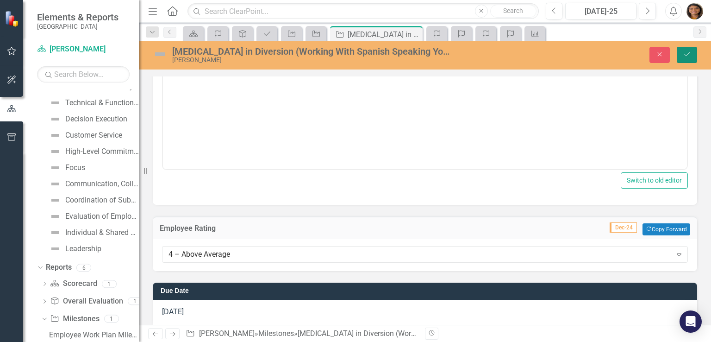
click at [687, 52] on icon "Save" at bounding box center [687, 54] width 8 height 6
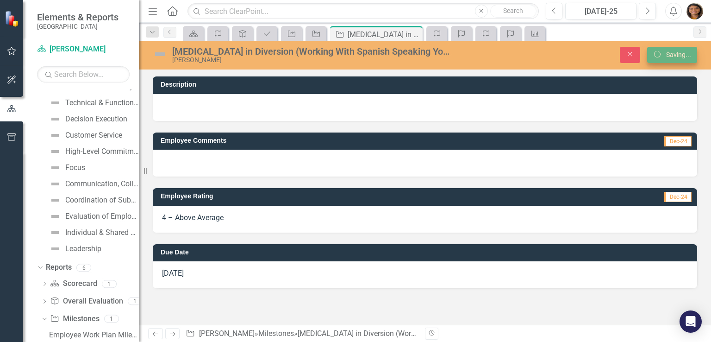
scroll to position [0, 0]
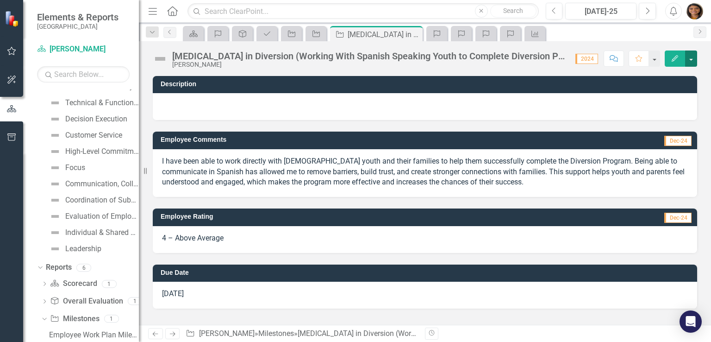
click at [691, 63] on button "button" at bounding box center [691, 58] width 12 height 16
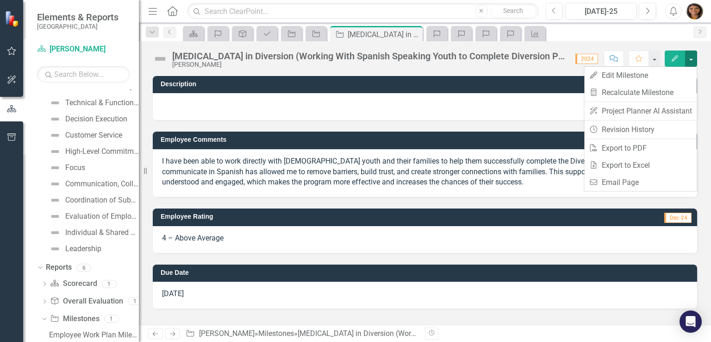
click at [691, 63] on button "button" at bounding box center [691, 58] width 12 height 16
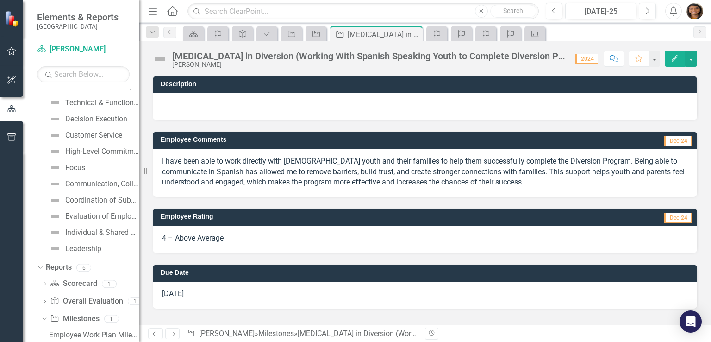
click at [167, 35] on link "Previous" at bounding box center [169, 32] width 13 height 11
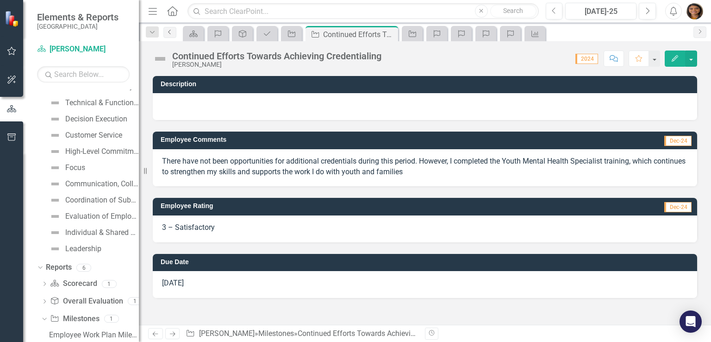
click at [167, 35] on link "Previous" at bounding box center [169, 32] width 13 height 11
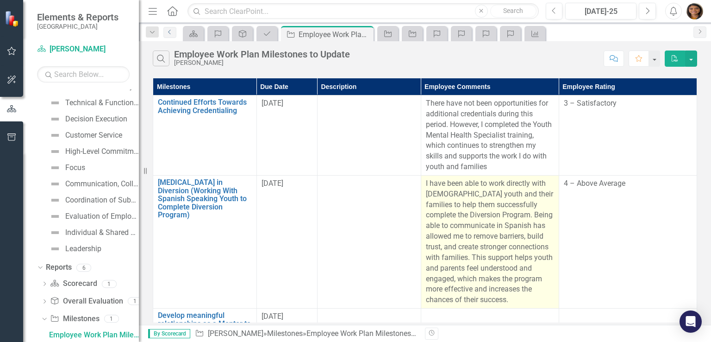
scroll to position [43, 0]
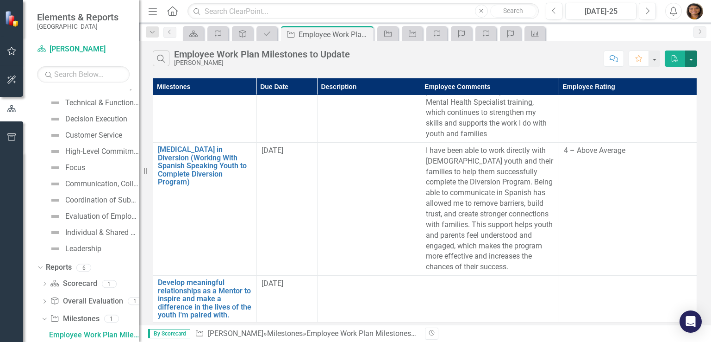
click at [692, 61] on button "button" at bounding box center [691, 58] width 12 height 16
click at [670, 56] on button "PDF" at bounding box center [675, 58] width 20 height 16
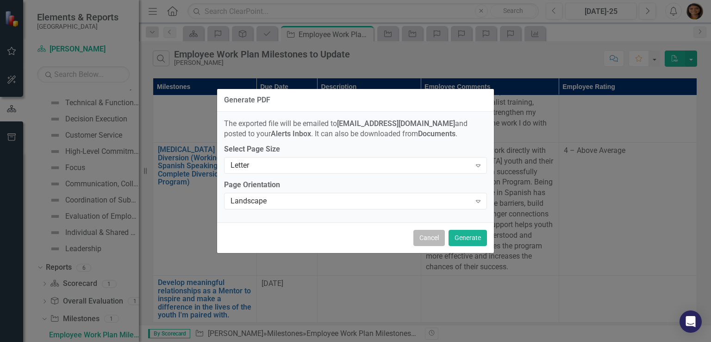
click at [427, 236] on button "Cancel" at bounding box center [428, 238] width 31 height 16
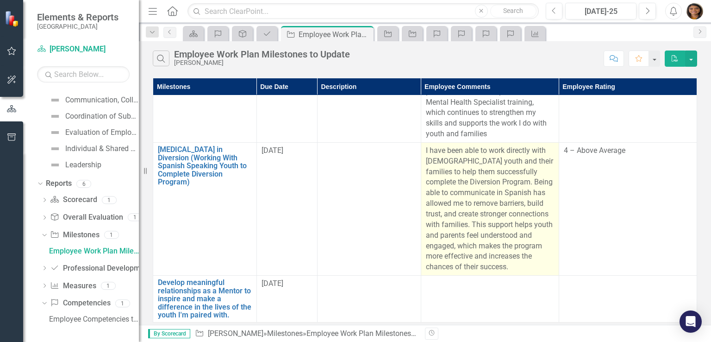
scroll to position [0, 0]
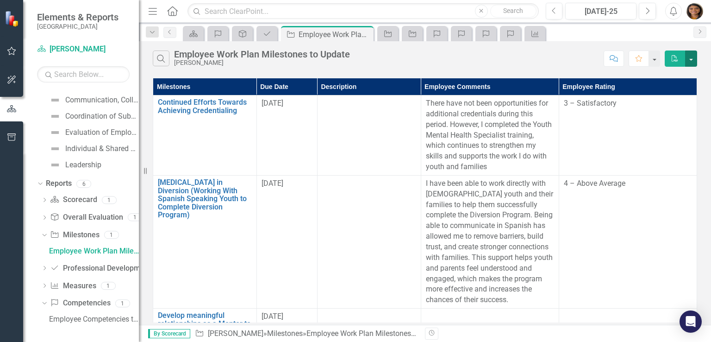
drag, startPoint x: 547, startPoint y: 75, endPoint x: 686, endPoint y: 61, distance: 139.6
click at [686, 61] on button "button" at bounding box center [691, 58] width 12 height 16
click at [557, 57] on div "Search Employee Work Plan Milestones to Update [PERSON_NAME]" at bounding box center [376, 58] width 446 height 16
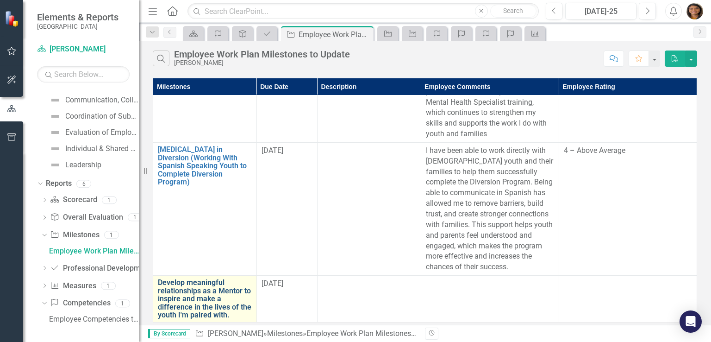
click at [188, 296] on link "Develop meaningful relationships as a Mentor to inspire and make a difference i…" at bounding box center [205, 298] width 94 height 41
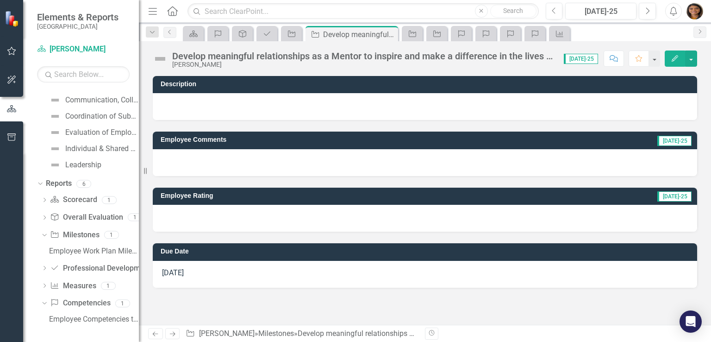
click at [191, 160] on div at bounding box center [425, 162] width 545 height 27
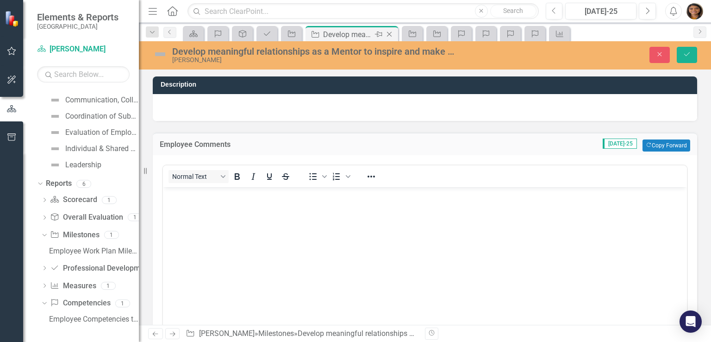
click at [344, 40] on div "Milestone Develop meaningful relationships as a Mentor to inspire and make a di…" at bounding box center [352, 33] width 93 height 15
click at [169, 33] on icon "Previous" at bounding box center [169, 32] width 7 height 6
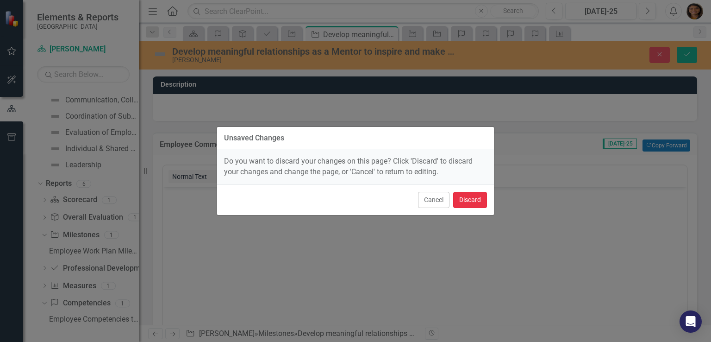
click at [474, 202] on button "Discard" at bounding box center [470, 200] width 34 height 16
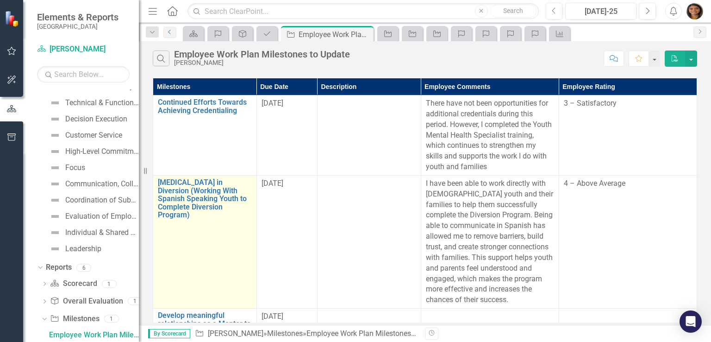
scroll to position [43, 0]
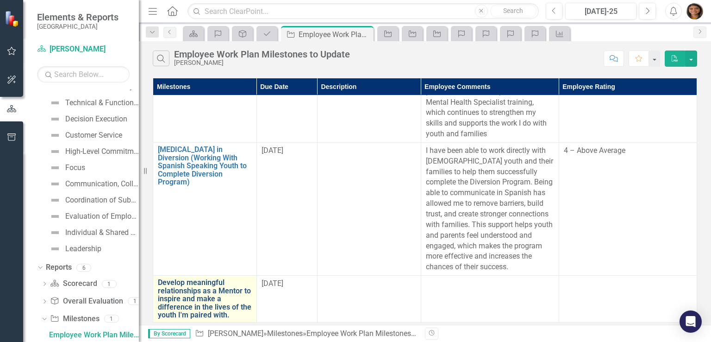
click at [201, 290] on link "Develop meaningful relationships as a Mentor to inspire and make a difference i…" at bounding box center [205, 298] width 94 height 41
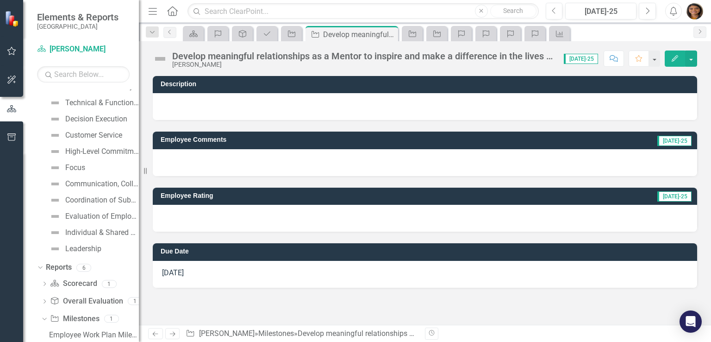
click at [217, 58] on div "Develop meaningful relationships as a Mentor to inspire and make a difference i…" at bounding box center [363, 56] width 382 height 10
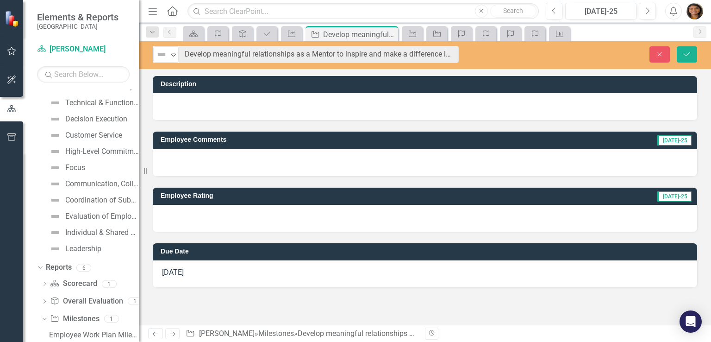
click at [247, 147] on td "Employee Comments" at bounding box center [334, 141] width 347 height 14
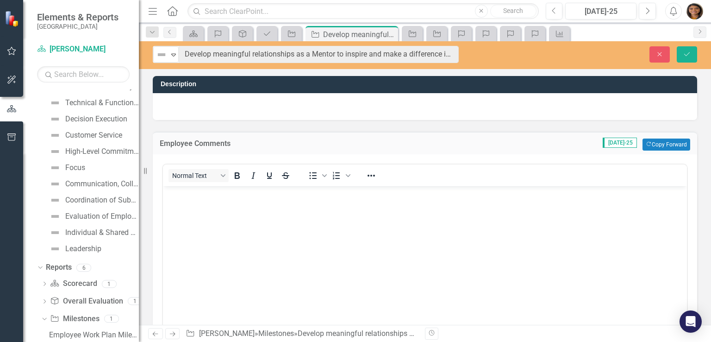
click at [228, 206] on body "Rich Text Area. Press ALT-0 for help." at bounding box center [425, 255] width 524 height 139
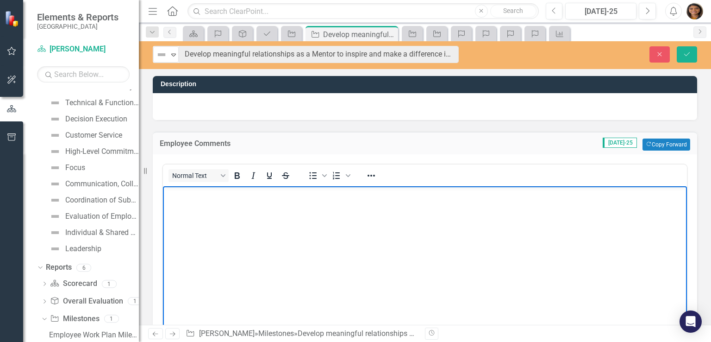
click at [228, 206] on body "Rich Text Area. Press ALT-0 for help." at bounding box center [425, 255] width 524 height 139
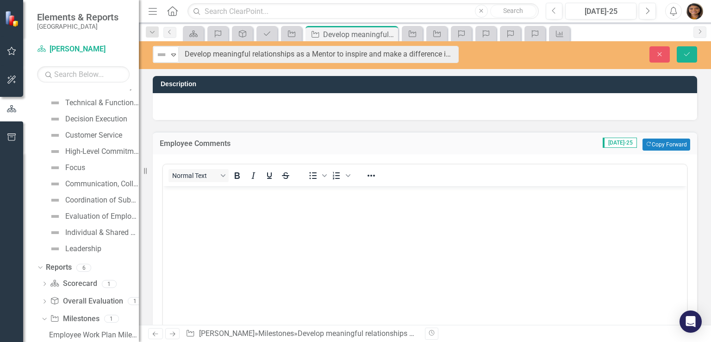
click at [281, 213] on body "Rich Text Area. Press ALT-0 for help." at bounding box center [425, 255] width 524 height 139
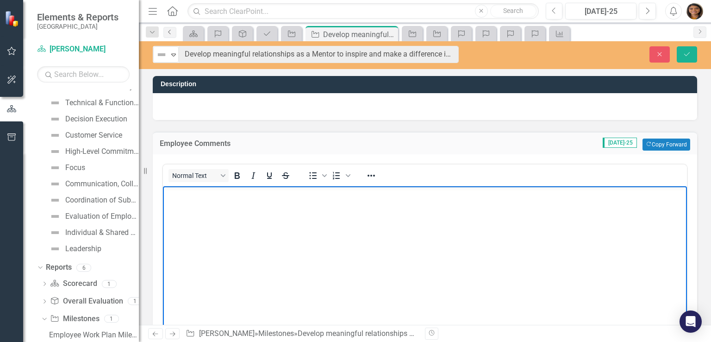
click at [168, 30] on icon "Previous" at bounding box center [169, 32] width 7 height 6
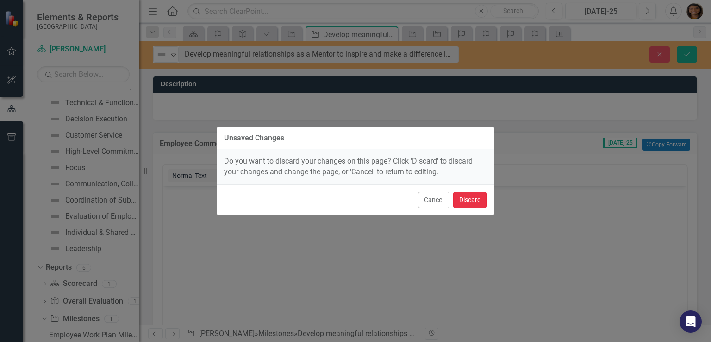
click at [477, 195] on button "Discard" at bounding box center [470, 200] width 34 height 16
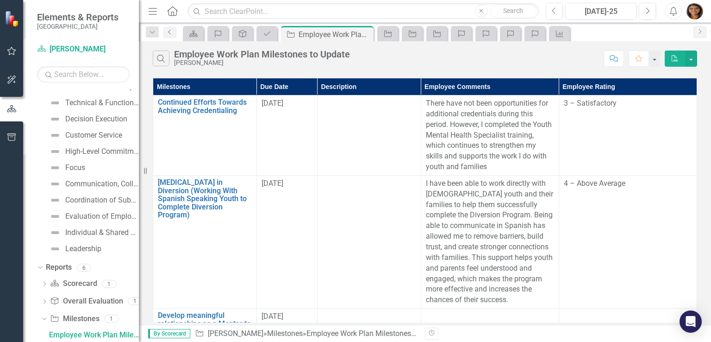
scroll to position [43, 0]
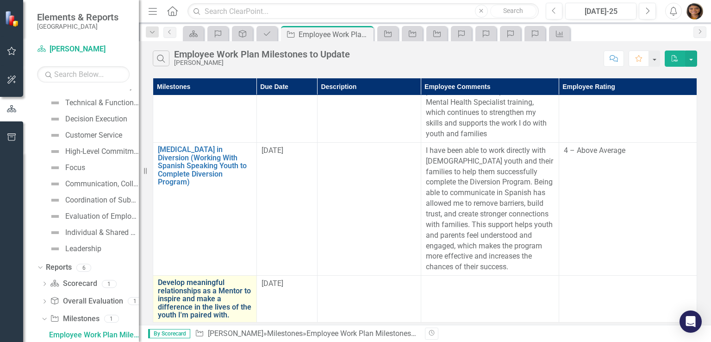
click at [227, 293] on link "Develop meaningful relationships as a Mentor to inspire and make a difference i…" at bounding box center [205, 298] width 94 height 41
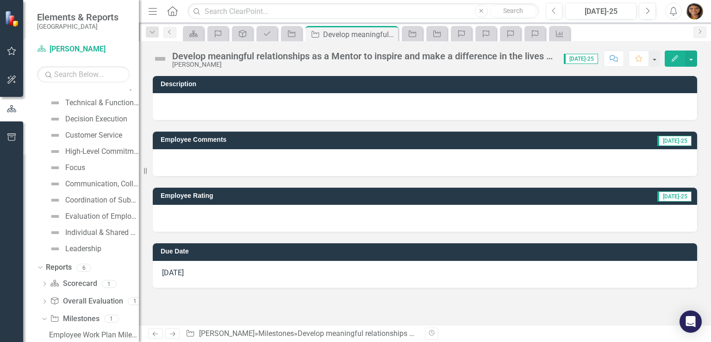
click at [237, 169] on div at bounding box center [425, 162] width 545 height 27
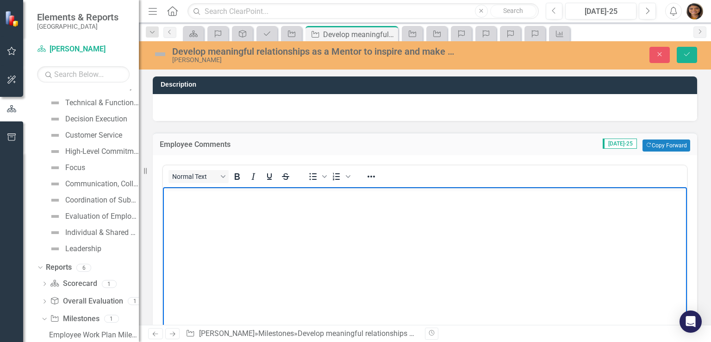
click at [279, 238] on body "Rich Text Area. Press ALT-0 for help." at bounding box center [425, 256] width 524 height 139
paste body "Rich Text Area. Press ALT-0 for help."
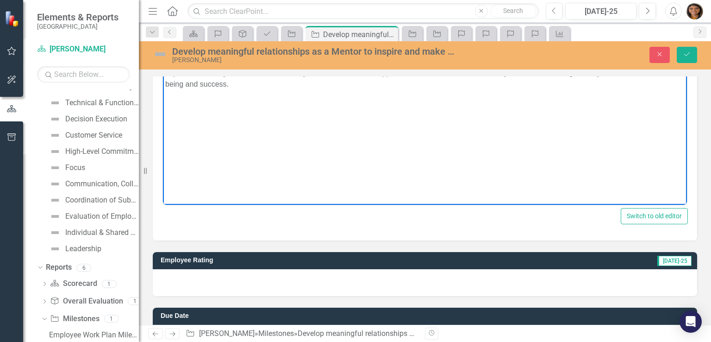
scroll to position [180, 0]
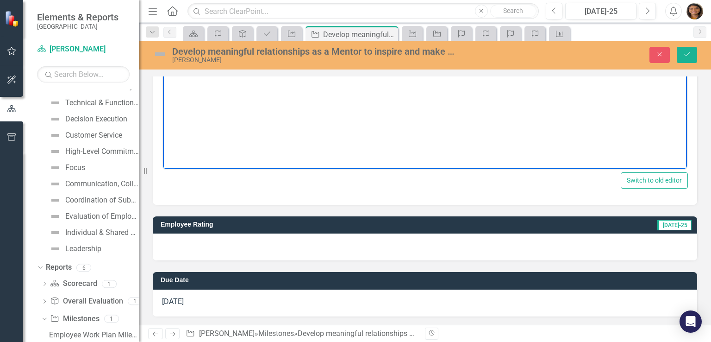
click at [216, 252] on div at bounding box center [425, 246] width 545 height 27
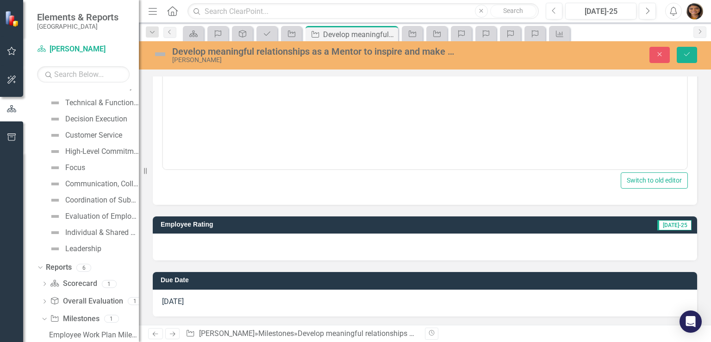
click at [216, 252] on div at bounding box center [425, 246] width 545 height 27
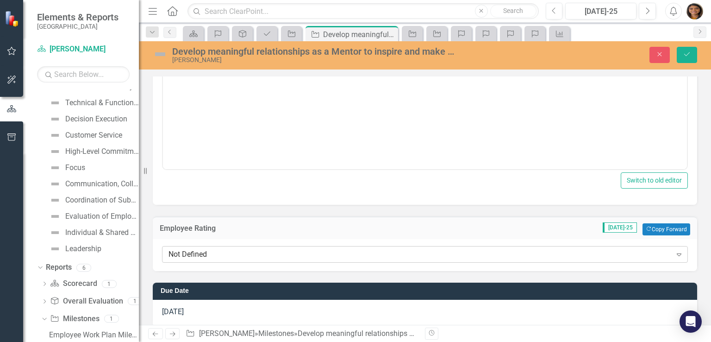
click at [214, 251] on div "Not Defined" at bounding box center [420, 254] width 503 height 11
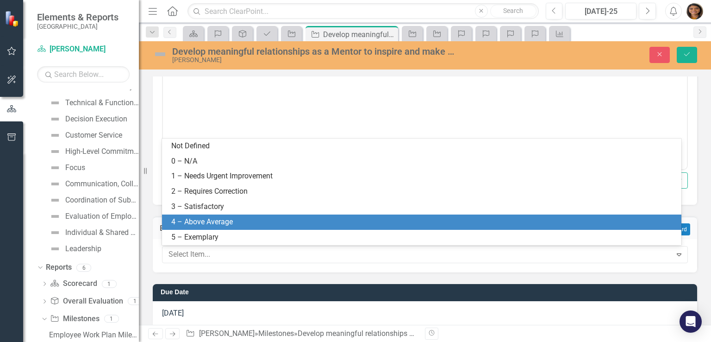
click at [201, 218] on div "4 – Above Average" at bounding box center [423, 222] width 505 height 11
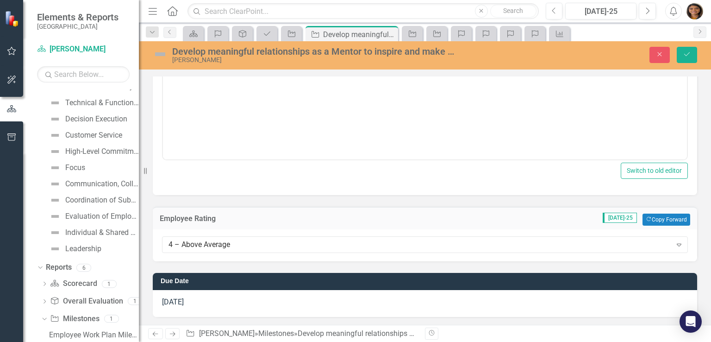
scroll to position [0, 0]
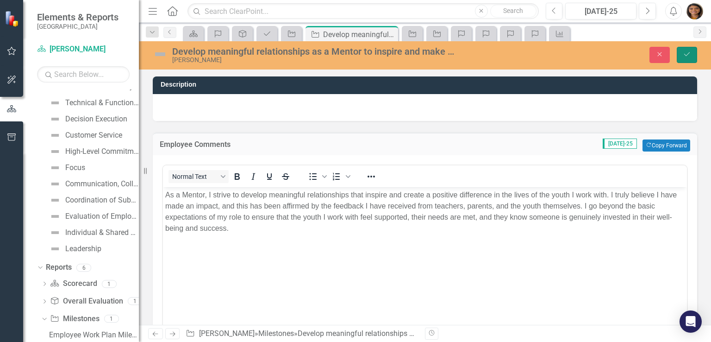
click at [691, 54] on icon "Save" at bounding box center [687, 54] width 8 height 6
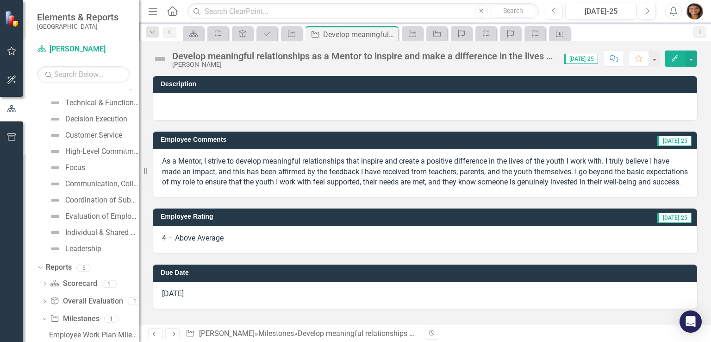
scroll to position [2, 0]
